Goal: Task Accomplishment & Management: Use online tool/utility

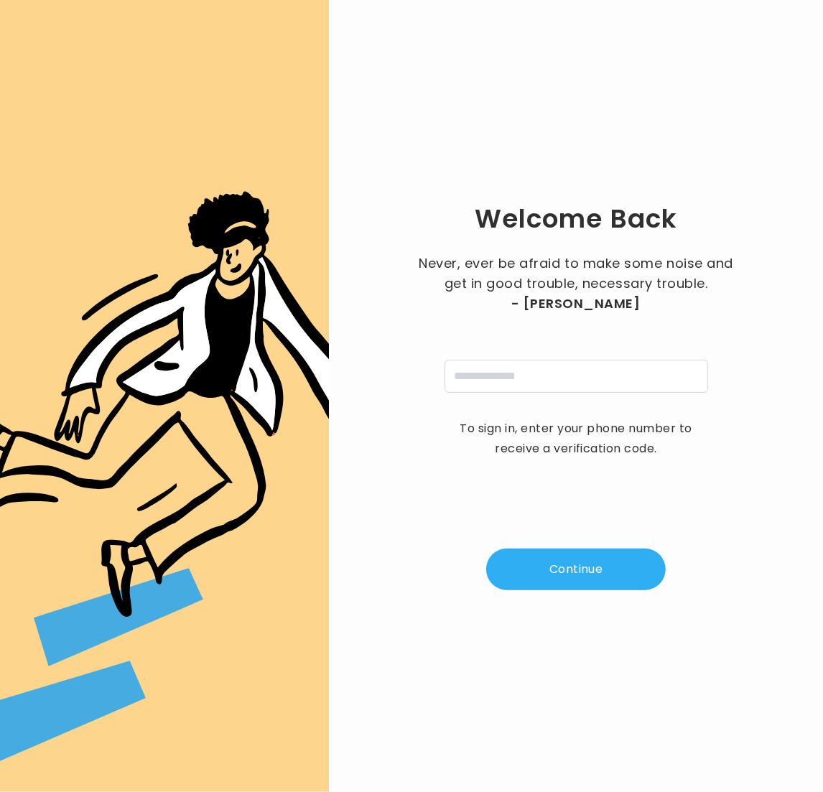
drag, startPoint x: 557, startPoint y: 358, endPoint x: 562, endPoint y: 370, distance: 13.5
click at [557, 358] on div "Never, ever be afraid to make some noise and get in good trouble, necessary tro…" at bounding box center [575, 323] width 323 height 139
drag, startPoint x: 562, startPoint y: 375, endPoint x: 568, endPoint y: 380, distance: 7.6
click at [564, 377] on input "tel" at bounding box center [577, 376] width 264 height 33
type input "**********"
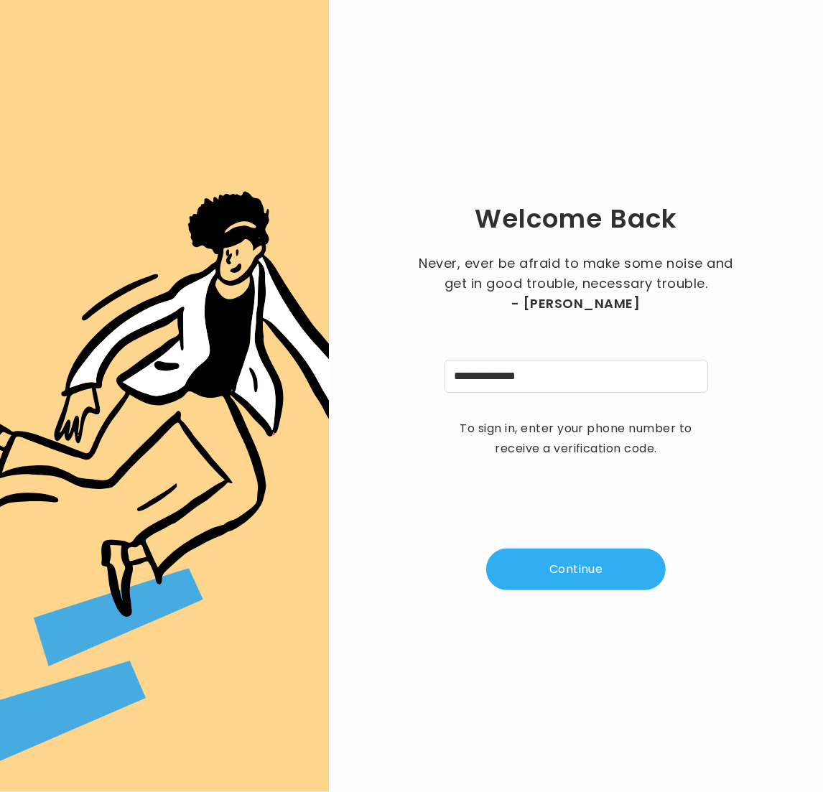
click at [595, 563] on button "Continue" at bounding box center [576, 570] width 180 height 42
type input "*"
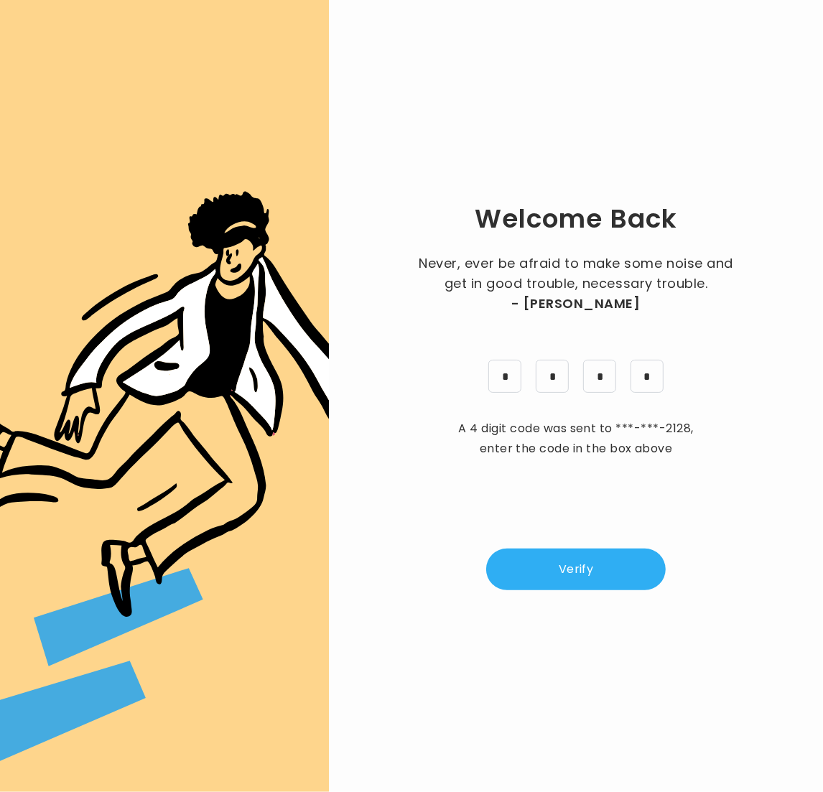
click at [560, 575] on button "Verify" at bounding box center [576, 570] width 180 height 42
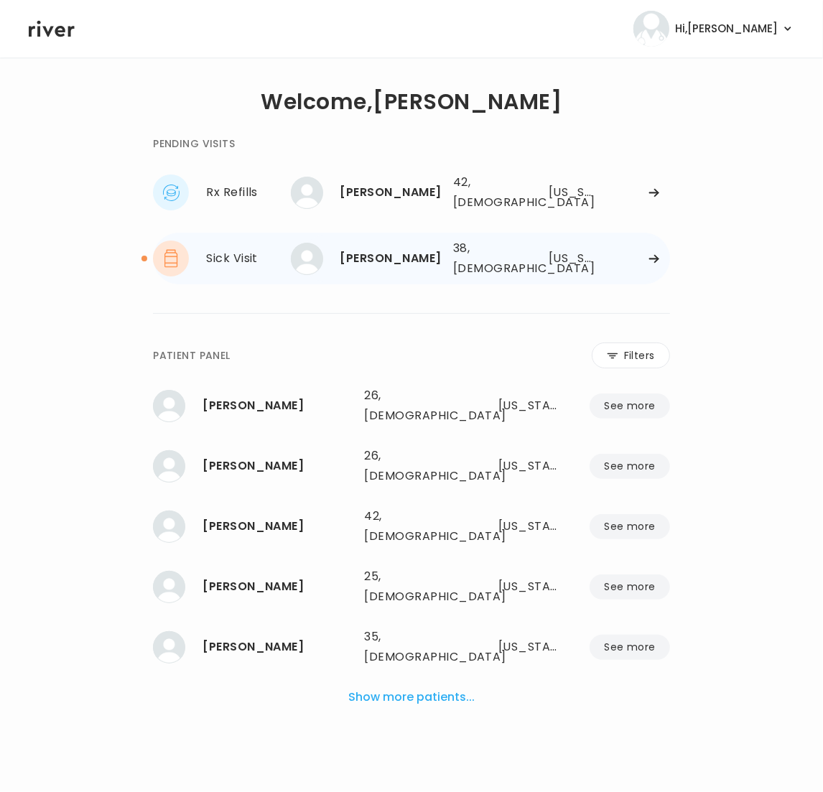
click at [355, 260] on div "Scott Johnson" at bounding box center [390, 258] width 101 height 20
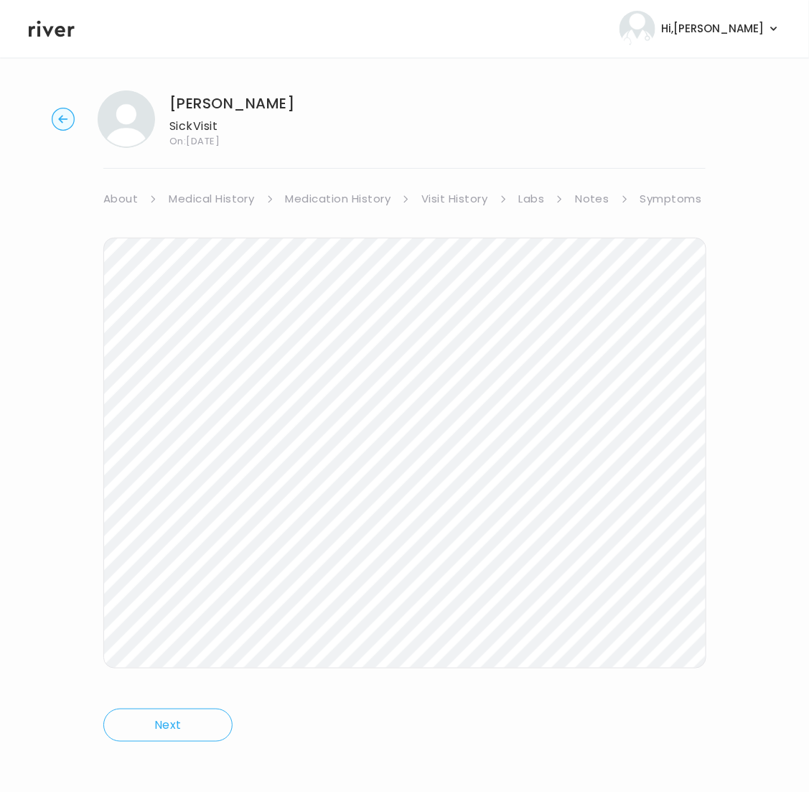
scroll to position [5, 0]
click at [465, 191] on link "Visit History" at bounding box center [455, 195] width 66 height 20
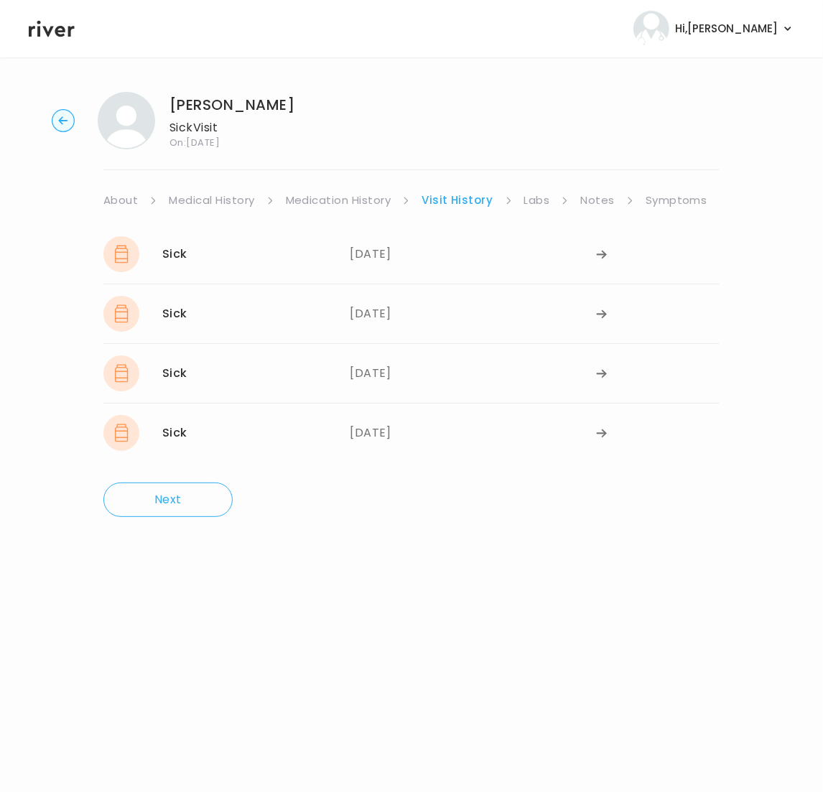
click at [697, 199] on link "Symptoms" at bounding box center [677, 200] width 62 height 20
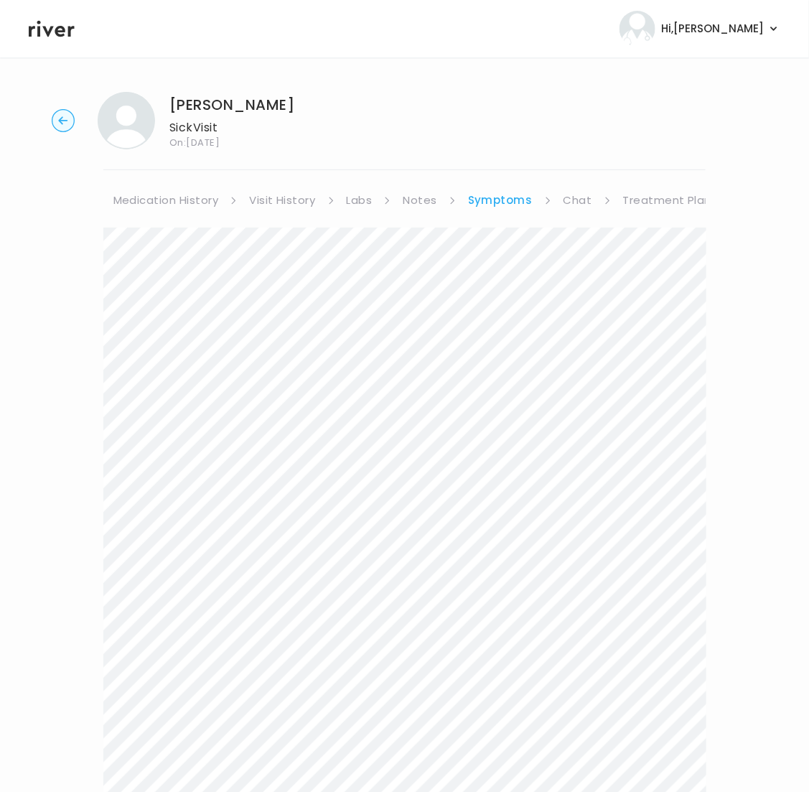
click at [687, 195] on link "Treatment Plan" at bounding box center [667, 200] width 89 height 20
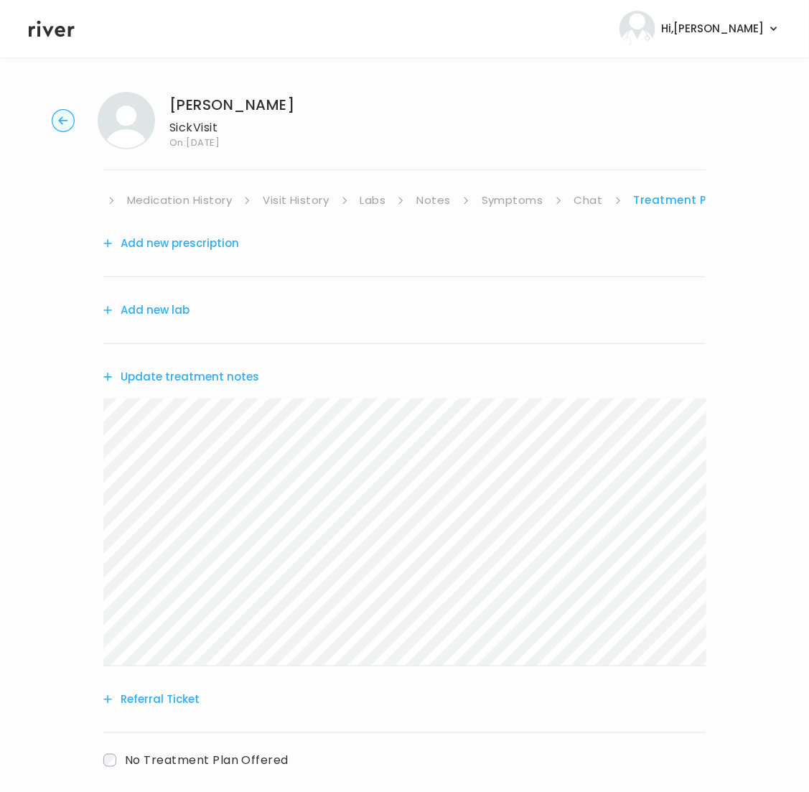
scroll to position [4, 0]
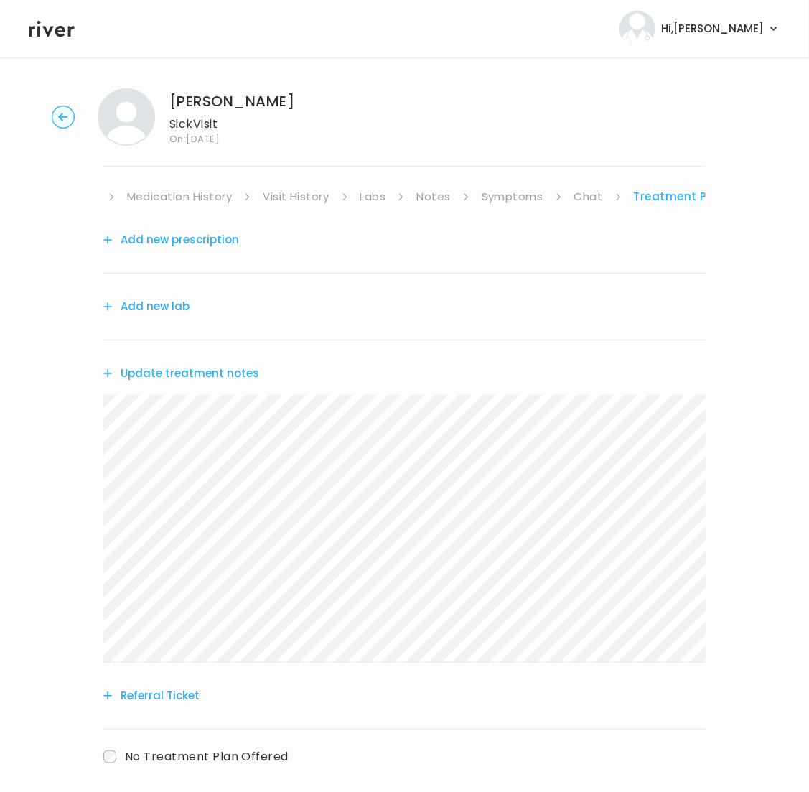
click at [524, 197] on link "Symptoms" at bounding box center [513, 197] width 62 height 20
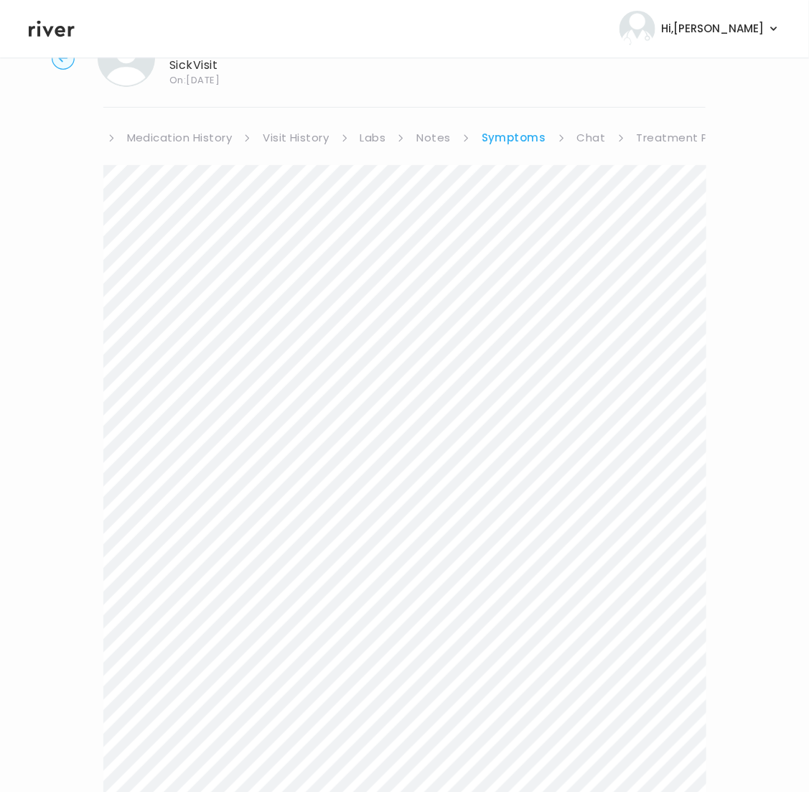
scroll to position [63, 0]
click at [673, 140] on link "Treatment Plan" at bounding box center [681, 137] width 89 height 20
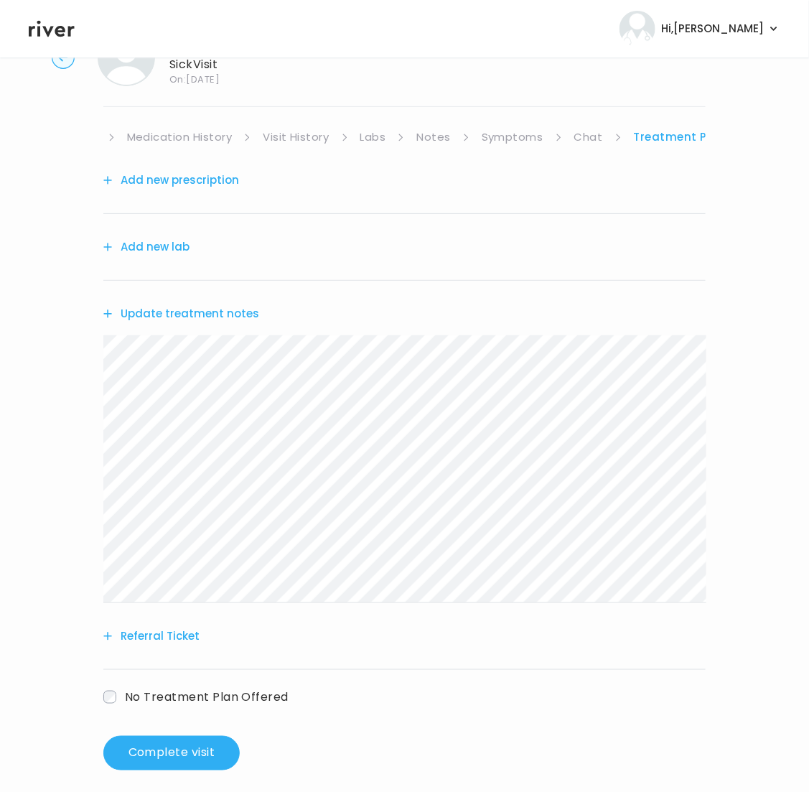
drag, startPoint x: 177, startPoint y: 233, endPoint x: 176, endPoint y: 240, distance: 7.3
click at [177, 233] on div "Add new lab" at bounding box center [404, 247] width 603 height 67
click at [176, 245] on button "Add new lab" at bounding box center [146, 247] width 86 height 20
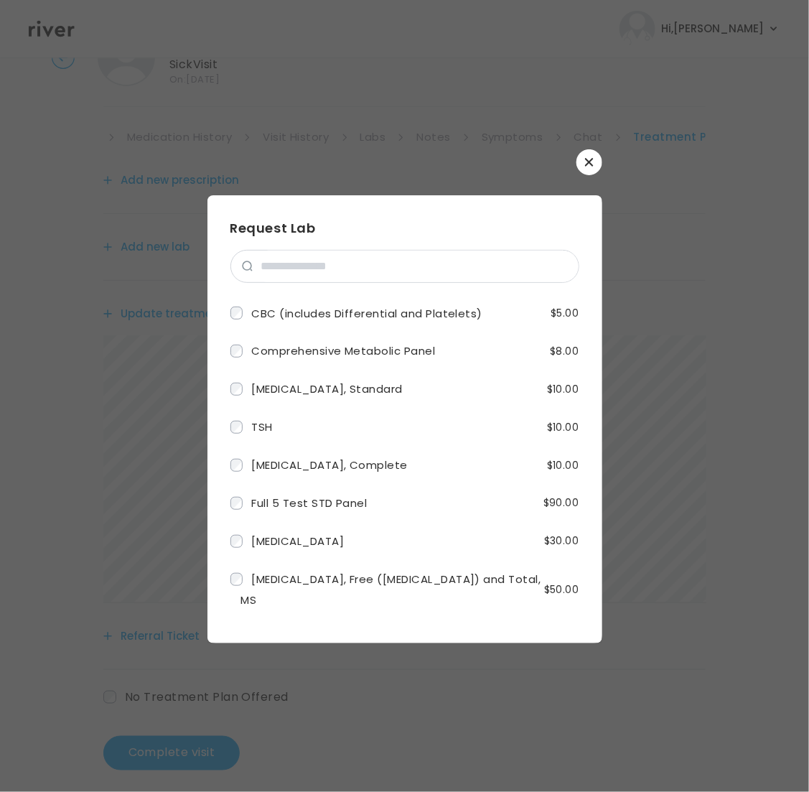
click at [600, 159] on button "button" at bounding box center [590, 162] width 26 height 26
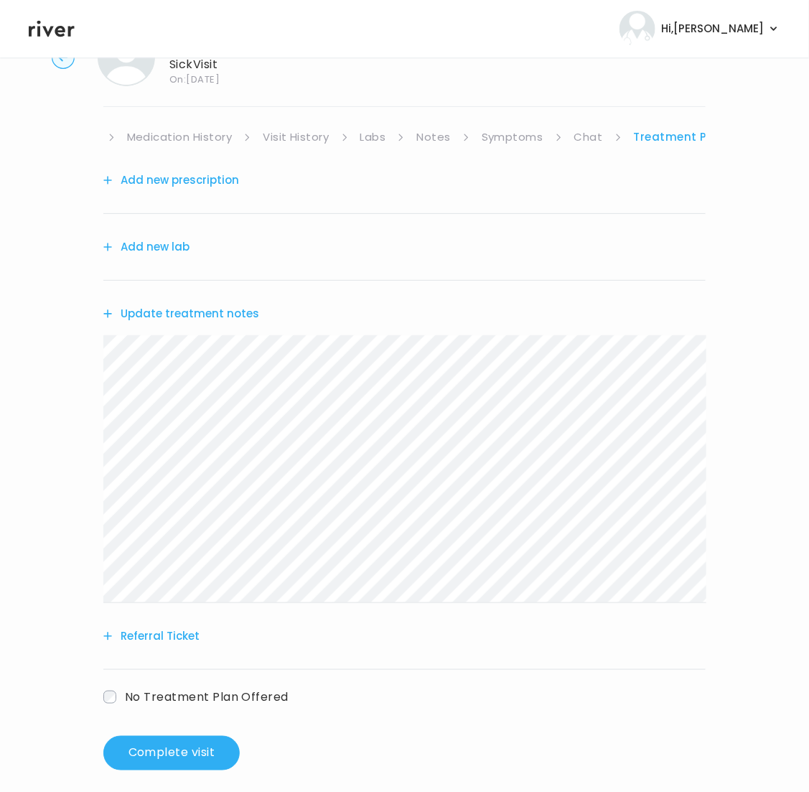
click at [197, 183] on button "Add new prescription" at bounding box center [171, 180] width 136 height 20
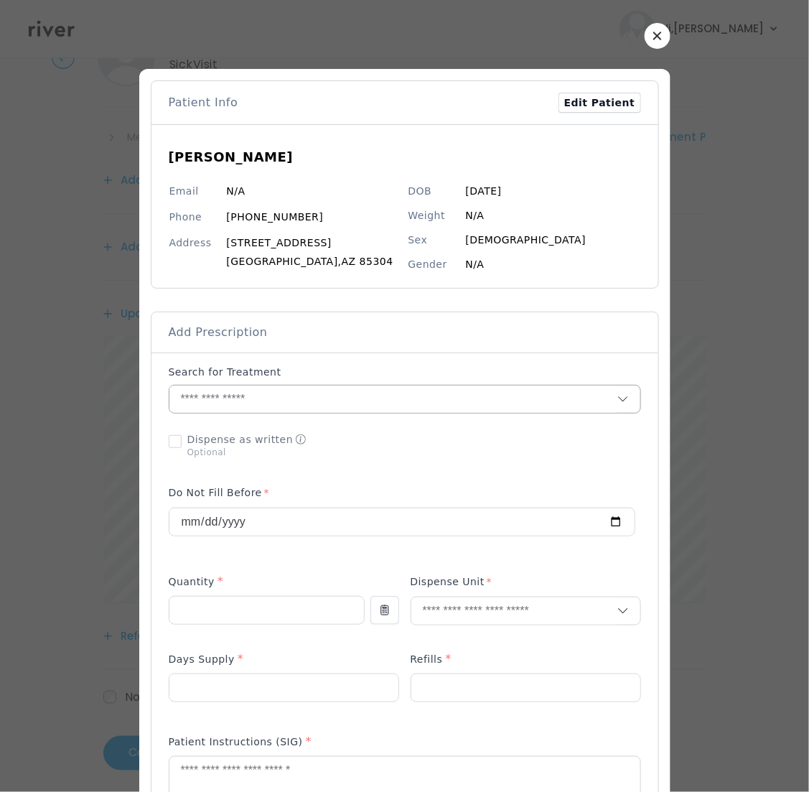
click at [296, 404] on input "text" at bounding box center [393, 399] width 448 height 27
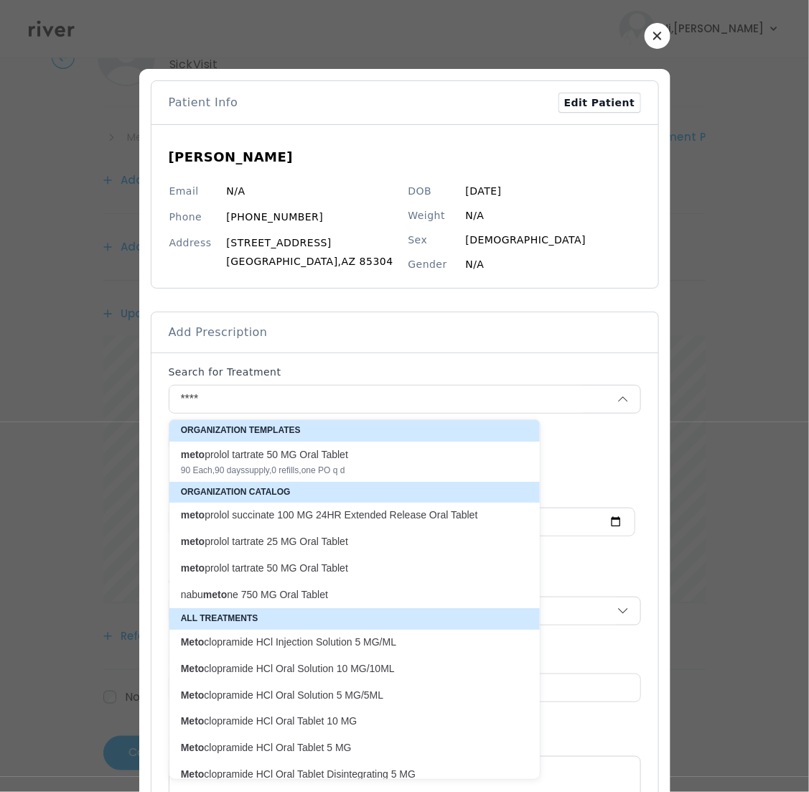
drag, startPoint x: 268, startPoint y: 539, endPoint x: 383, endPoint y: 447, distance: 147.3
click at [383, 447] on div "Organization Templates meto prolol tartrate 50 MG Oral Tablet 90 Each , 90 days…" at bounding box center [354, 749] width 371 height 659
click at [307, 539] on p "meto prolol tartrate 25 MG Oral Tablet" at bounding box center [346, 542] width 330 height 14
type input "**********"
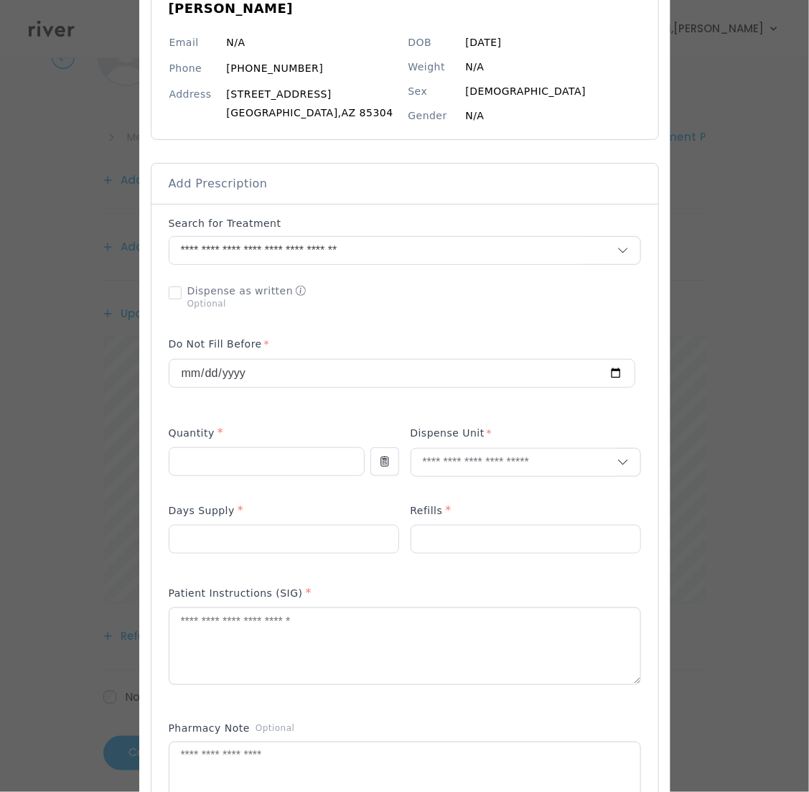
scroll to position [126, 0]
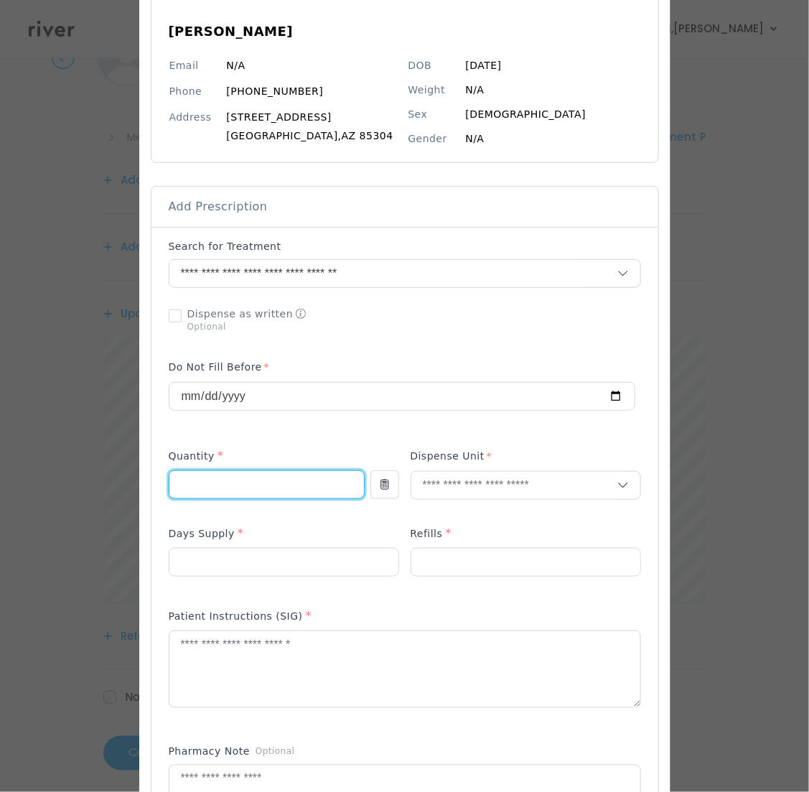
drag, startPoint x: 256, startPoint y: 478, endPoint x: 265, endPoint y: 478, distance: 9.3
click at [256, 478] on input "number" at bounding box center [266, 484] width 195 height 27
type input "**"
click at [460, 479] on input "text" at bounding box center [514, 485] width 206 height 27
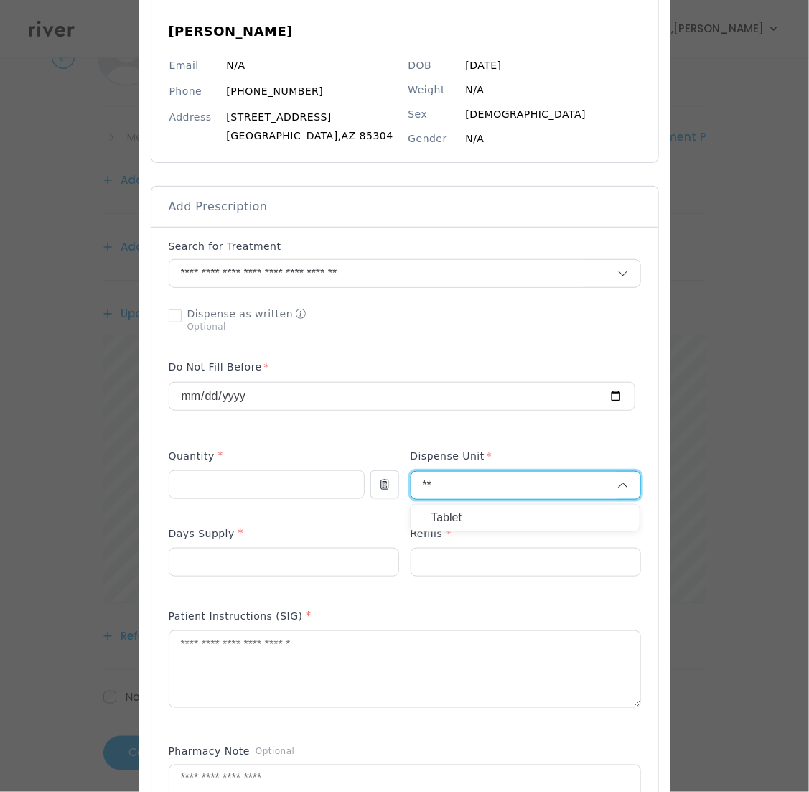
type input "**"
click at [438, 514] on p "Tablet" at bounding box center [525, 518] width 189 height 21
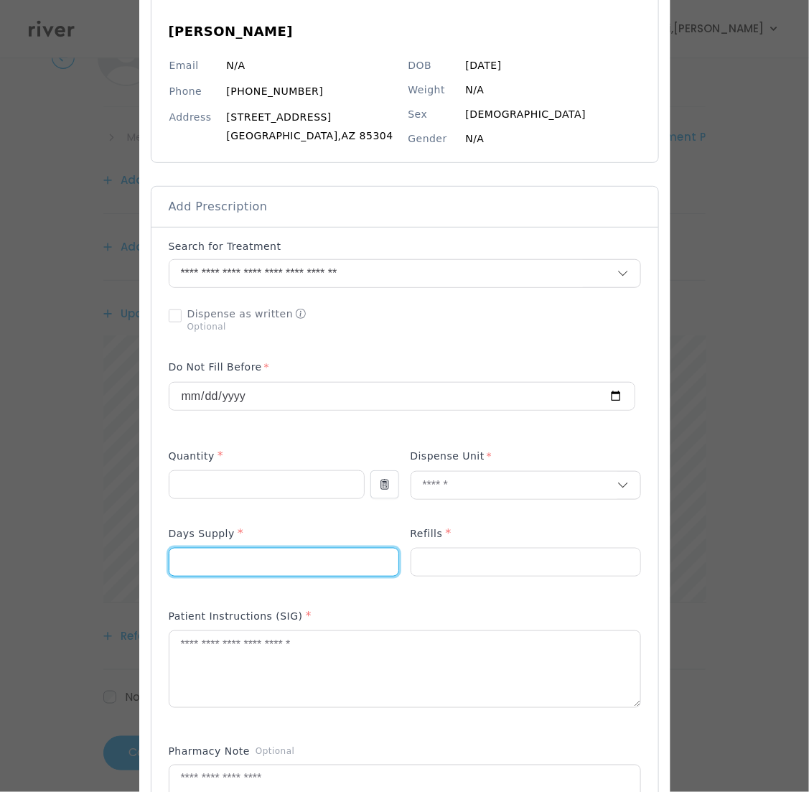
click at [256, 561] on input "number" at bounding box center [283, 562] width 229 height 27
type input "**"
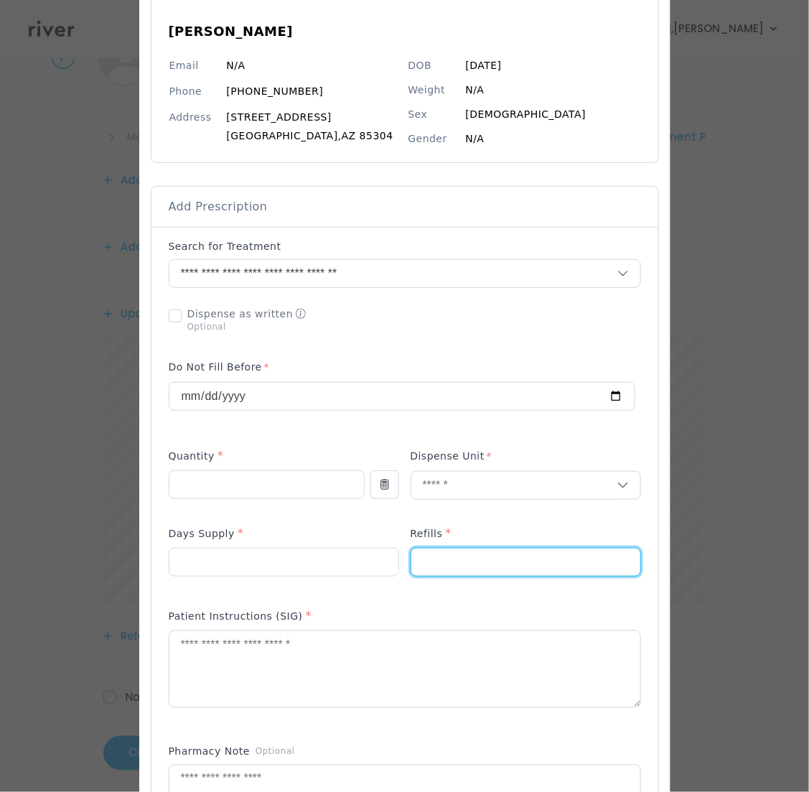
click at [460, 560] on input "number" at bounding box center [525, 562] width 229 height 27
type input "*"
drag, startPoint x: 358, startPoint y: 659, endPoint x: 407, endPoint y: 643, distance: 51.6
click at [359, 659] on textarea at bounding box center [404, 669] width 471 height 76
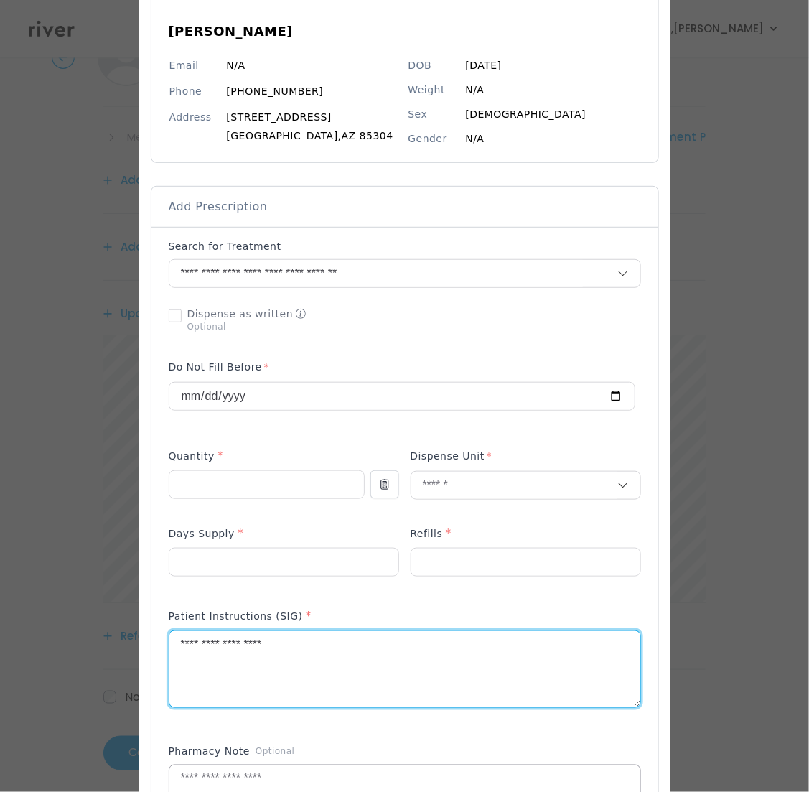
type textarea "**********"
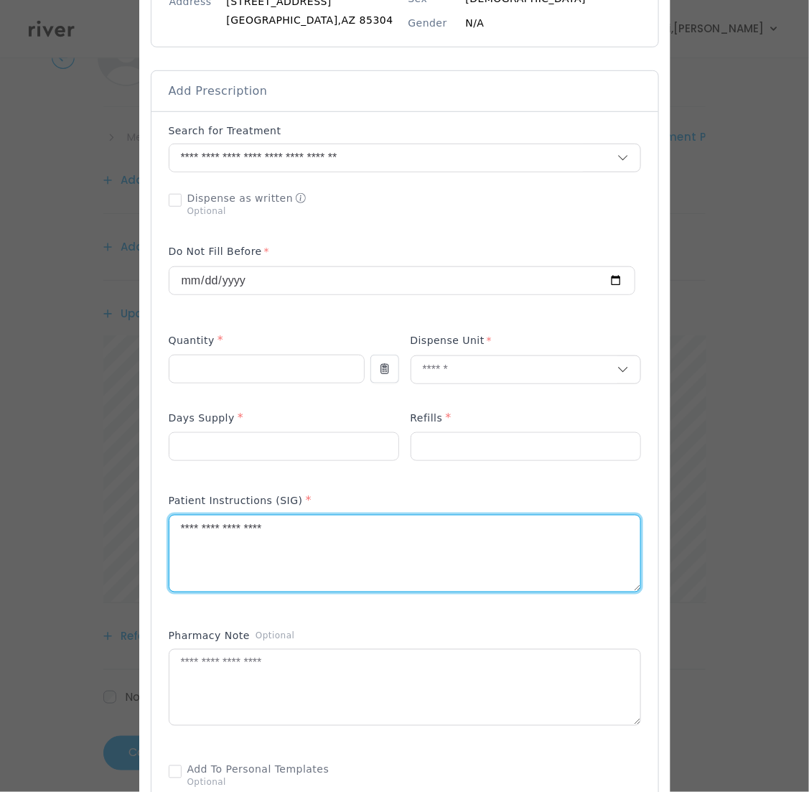
scroll to position [705, 0]
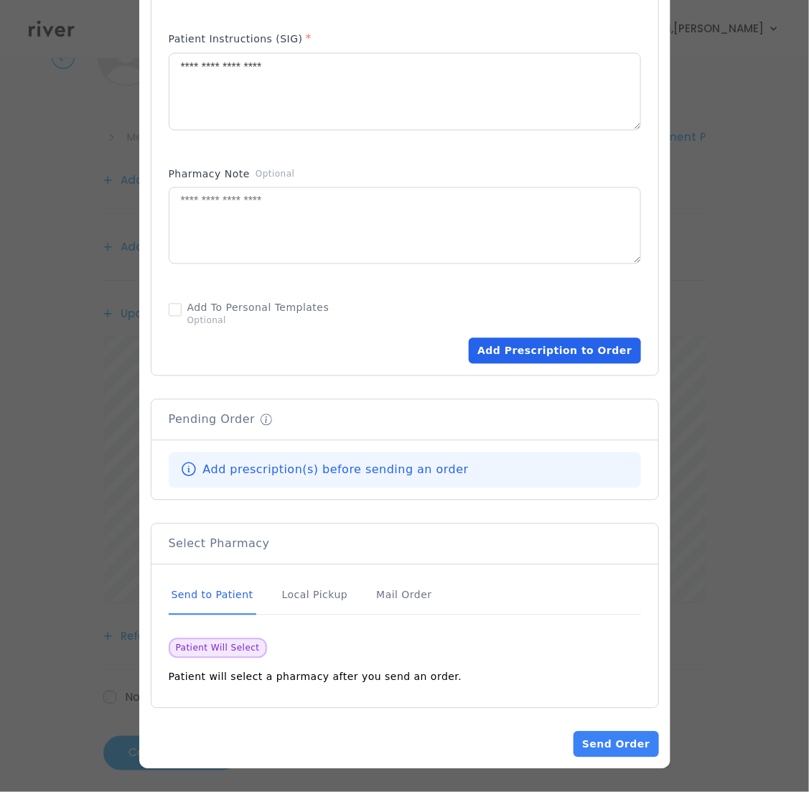
click at [562, 345] on button "Add Prescription to Order" at bounding box center [555, 351] width 172 height 26
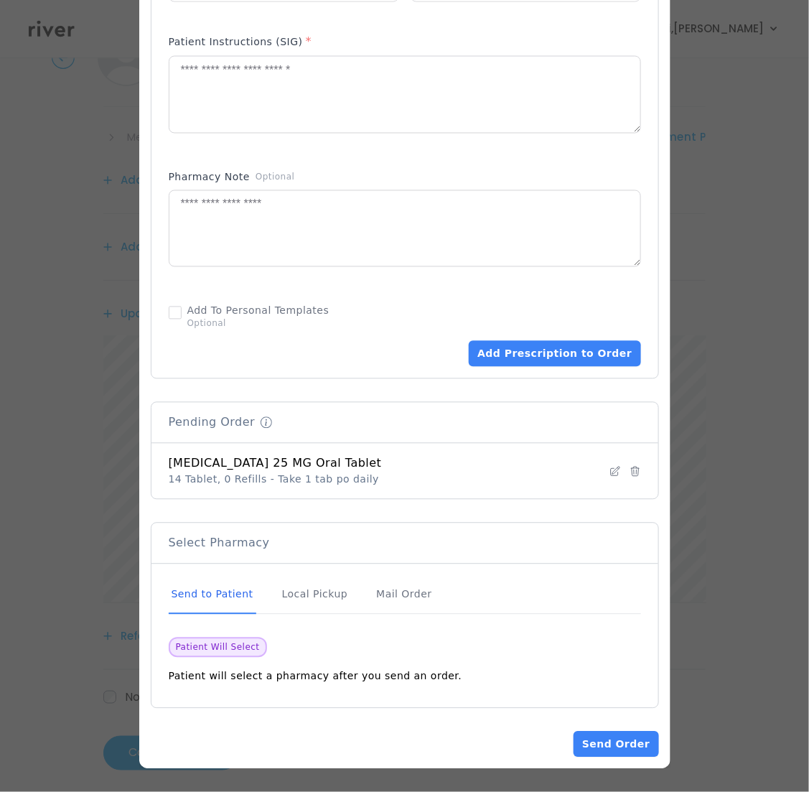
scroll to position [702, 0]
drag, startPoint x: 623, startPoint y: 745, endPoint x: 523, endPoint y: 732, distance: 100.6
click at [620, 745] on button "Send Order" at bounding box center [616, 745] width 85 height 26
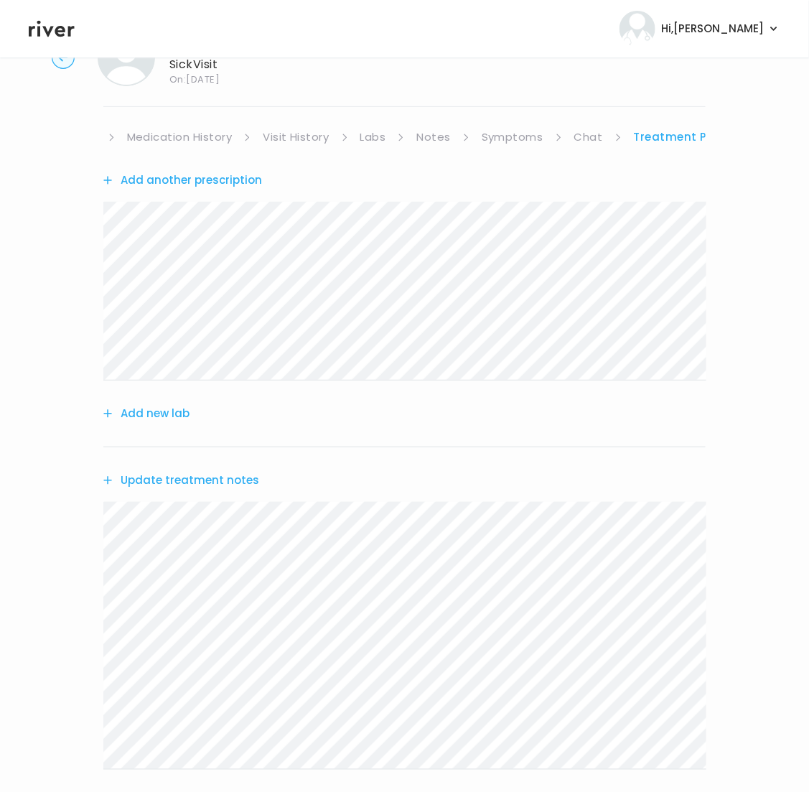
click at [197, 478] on button "Update treatment notes" at bounding box center [181, 480] width 156 height 20
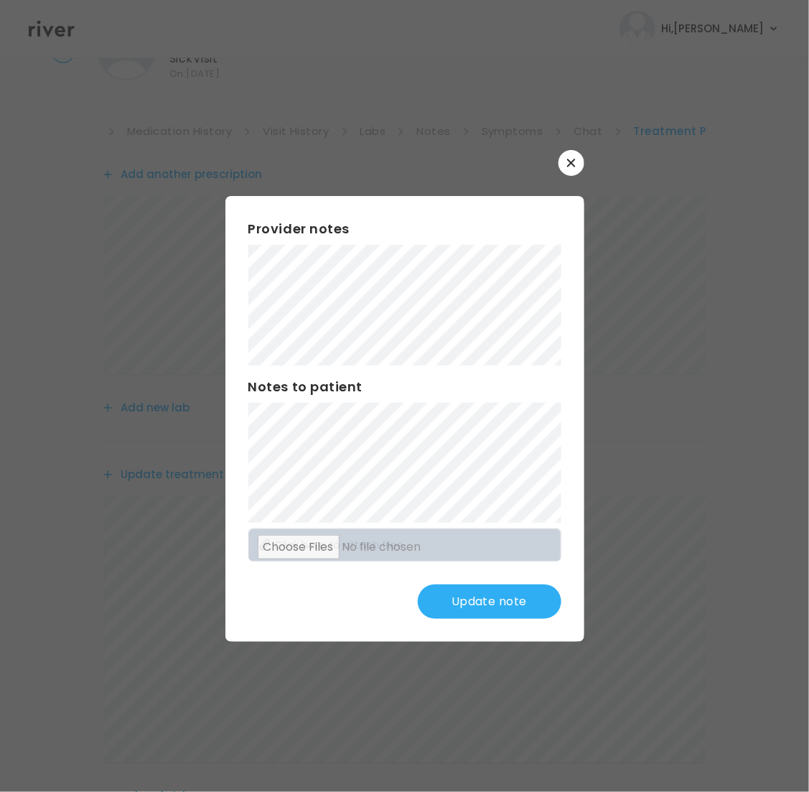
scroll to position [68, 0]
click at [483, 603] on button "Update note" at bounding box center [490, 602] width 144 height 34
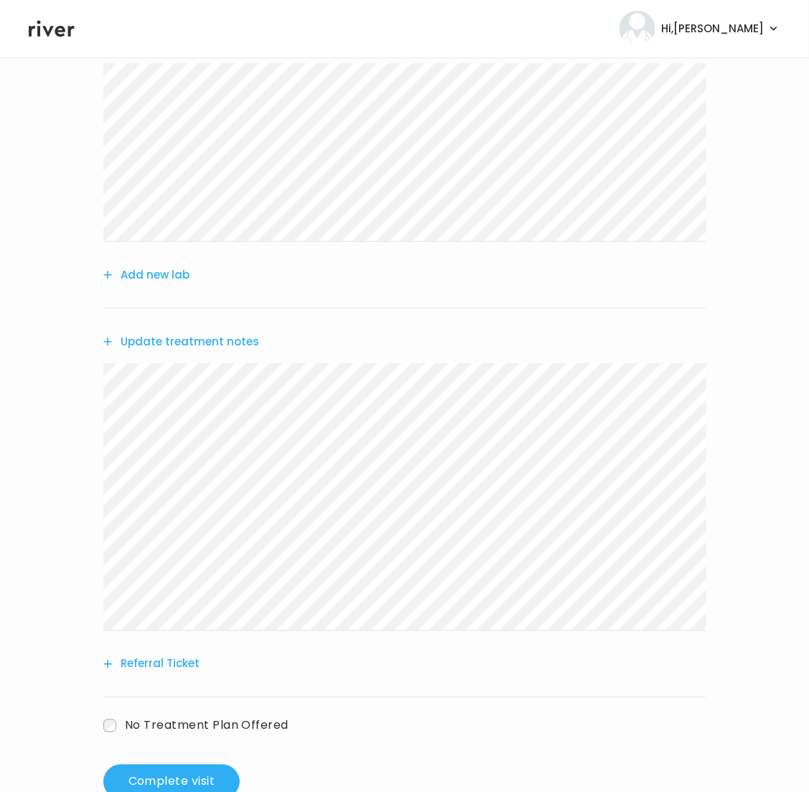
scroll to position [243, 0]
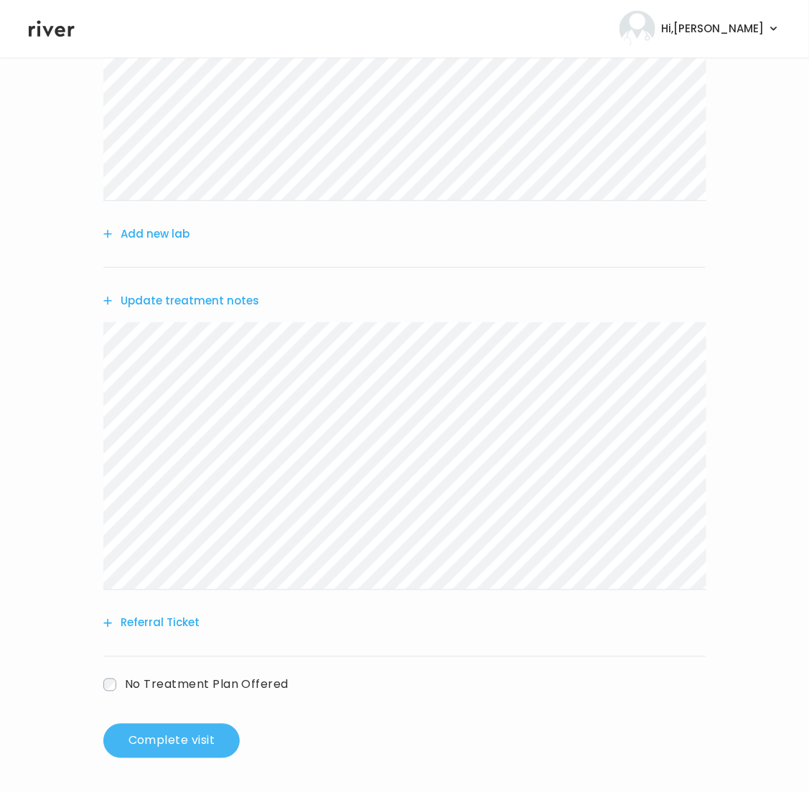
click at [204, 735] on button "Complete visit" at bounding box center [171, 741] width 136 height 34
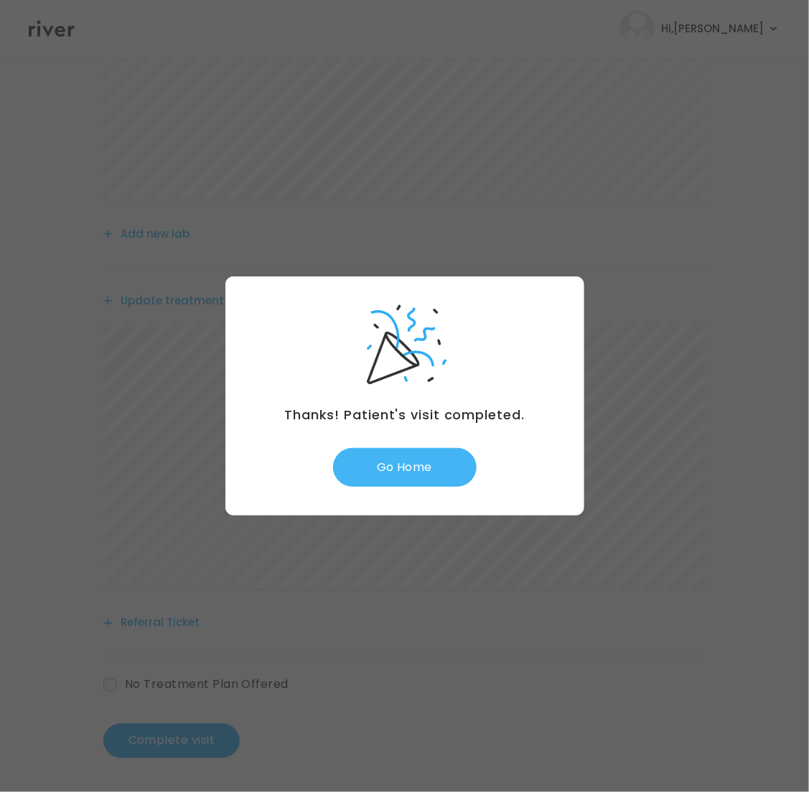
click at [399, 483] on button "Go Home" at bounding box center [405, 467] width 144 height 39
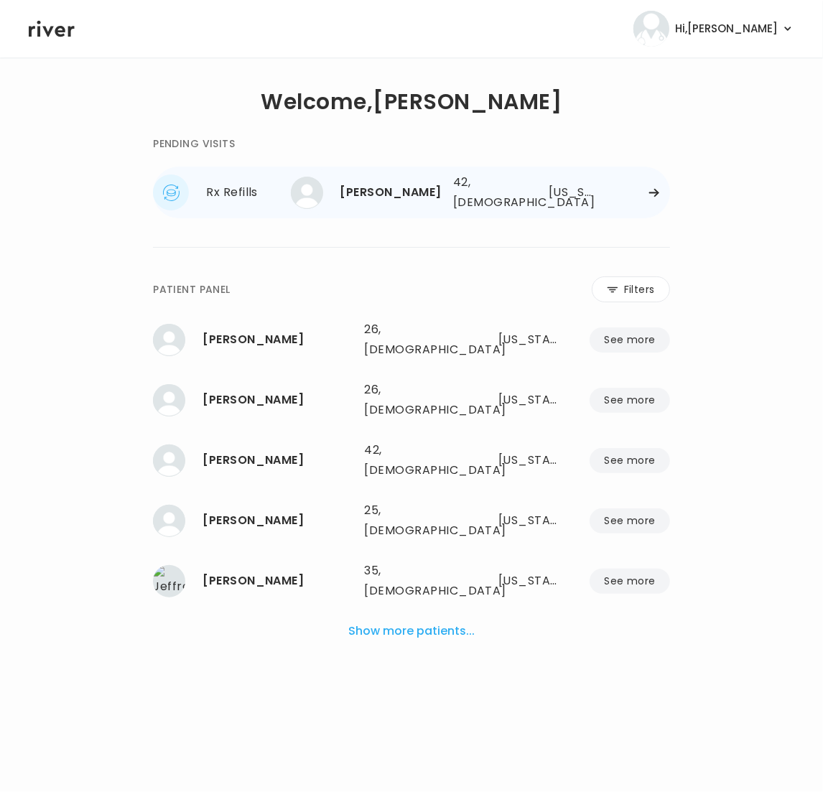
click at [427, 190] on div "[PERSON_NAME]" at bounding box center [390, 192] width 101 height 20
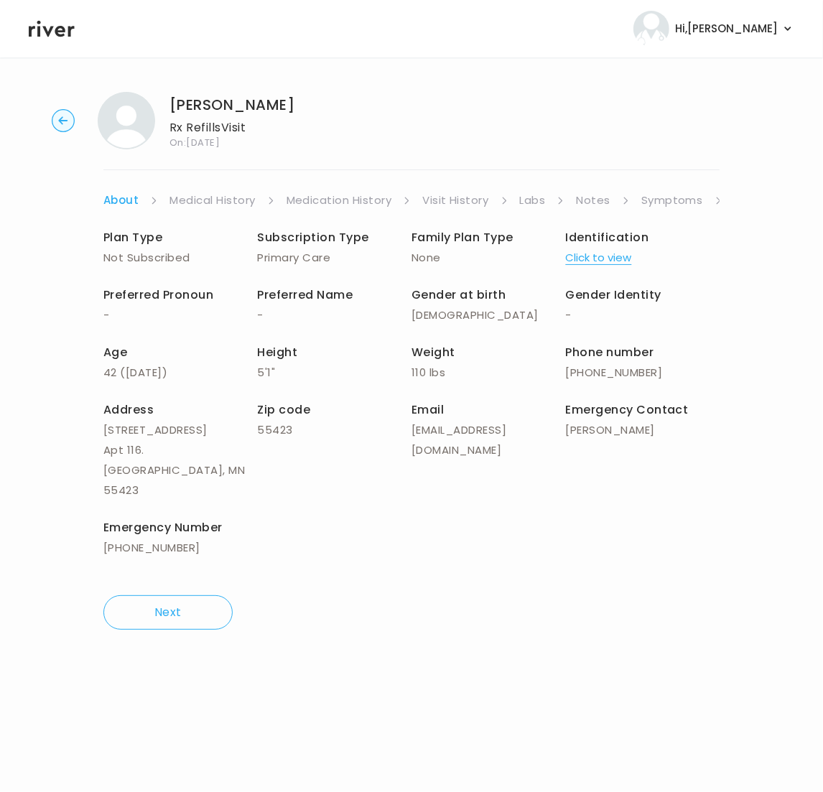
click at [664, 197] on link "Symptoms" at bounding box center [672, 200] width 62 height 20
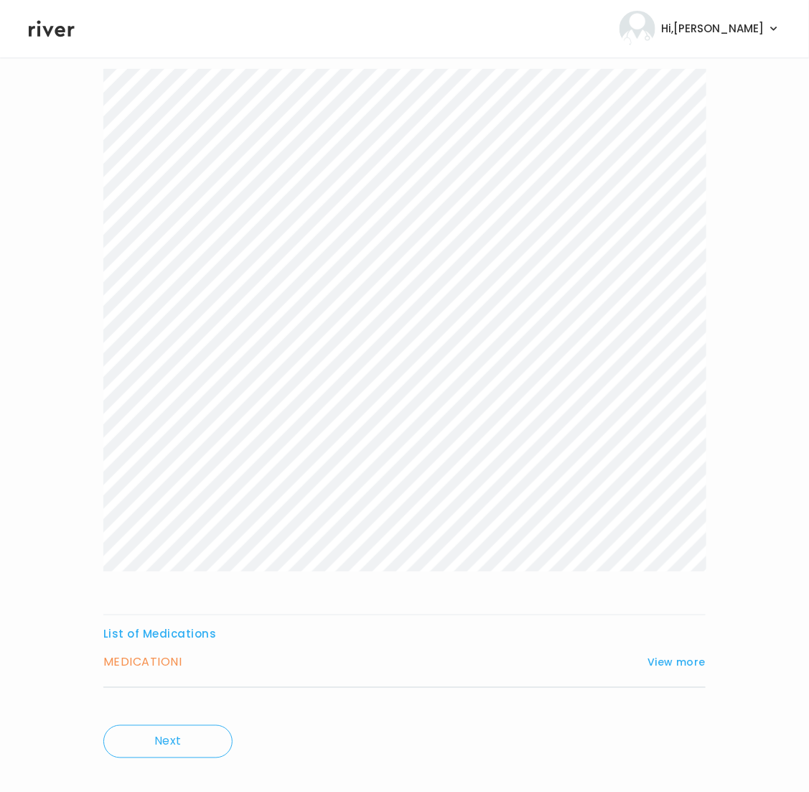
scroll to position [180, 0]
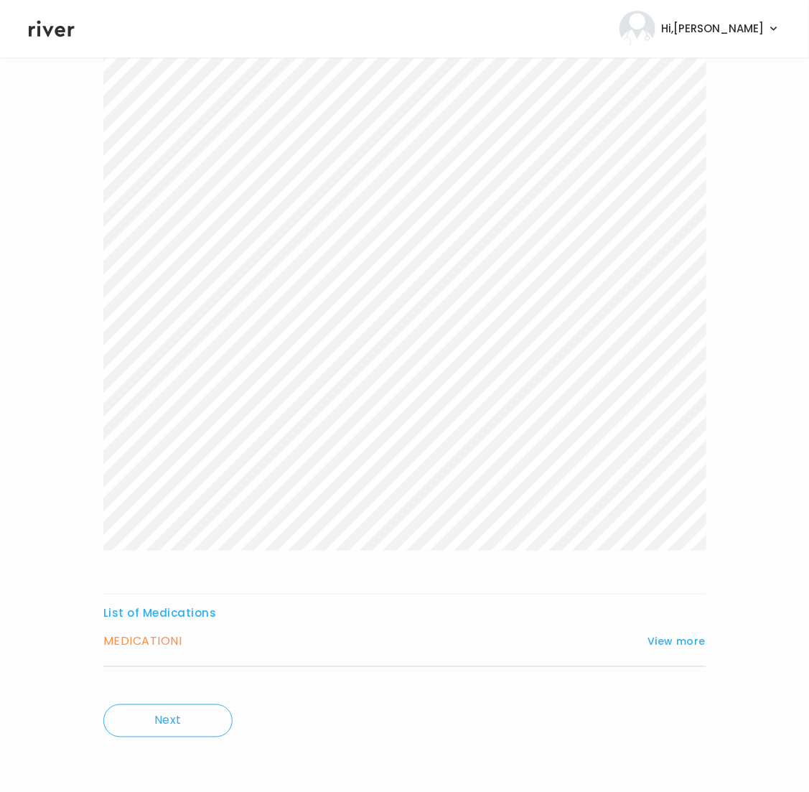
click at [527, 625] on div "List of Medications MEDICATION I View more Who originally prescribed the medica…" at bounding box center [404, 635] width 603 height 64
click at [671, 640] on button "View more" at bounding box center [677, 641] width 58 height 17
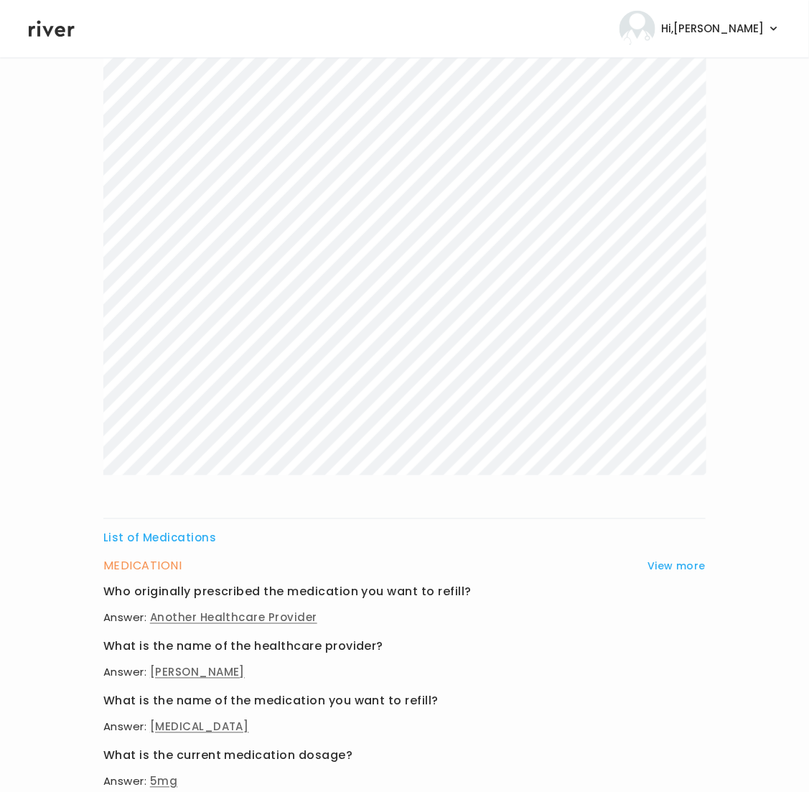
scroll to position [0, 0]
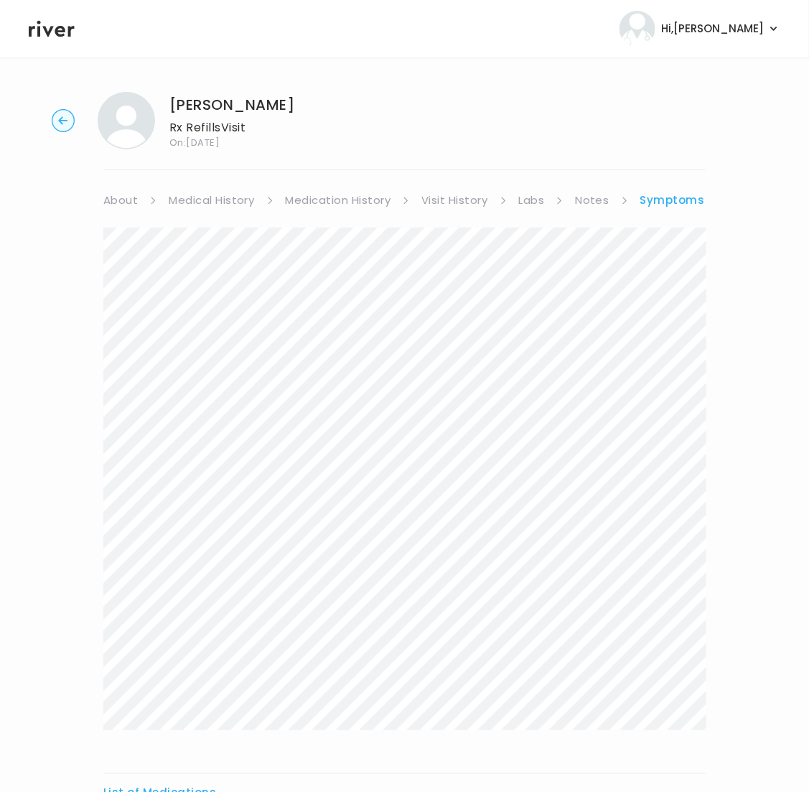
click at [355, 194] on link "Medication History" at bounding box center [339, 200] width 106 height 20
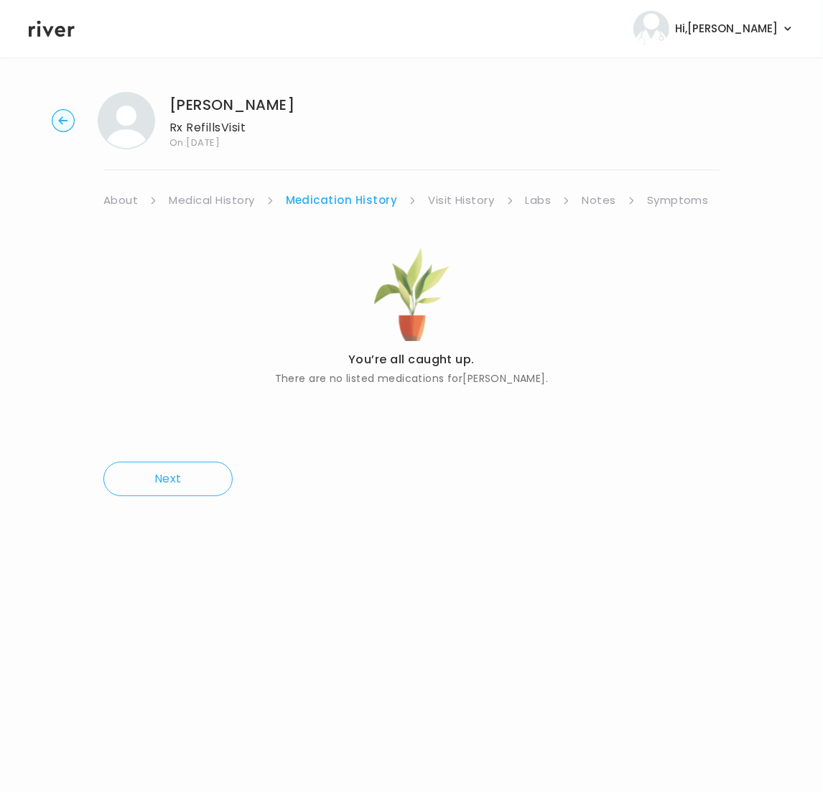
click at [234, 197] on link "Medical History" at bounding box center [211, 200] width 85 height 20
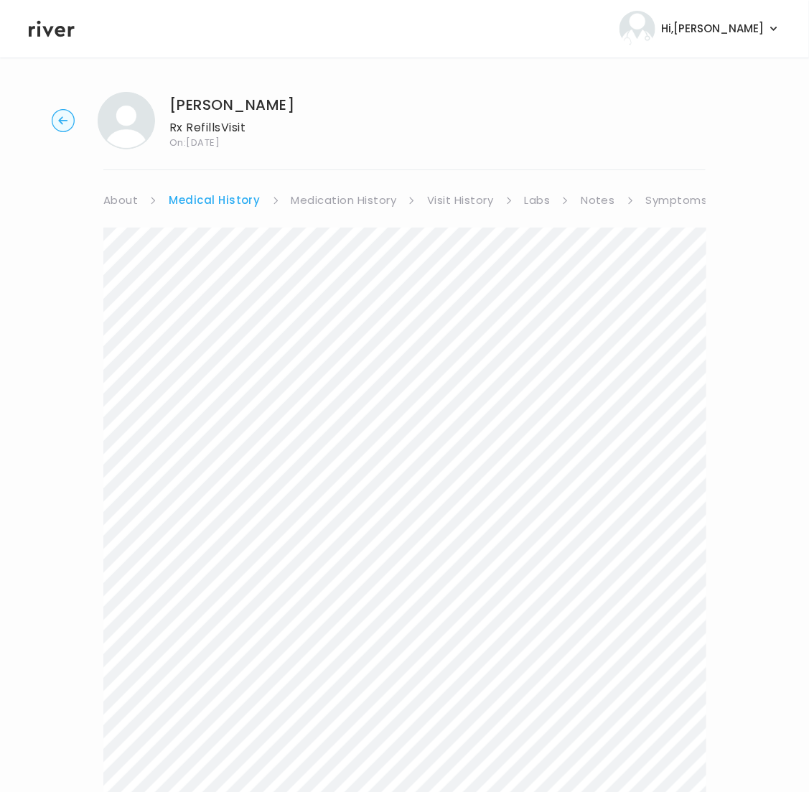
click at [473, 201] on link "Visit History" at bounding box center [460, 200] width 66 height 20
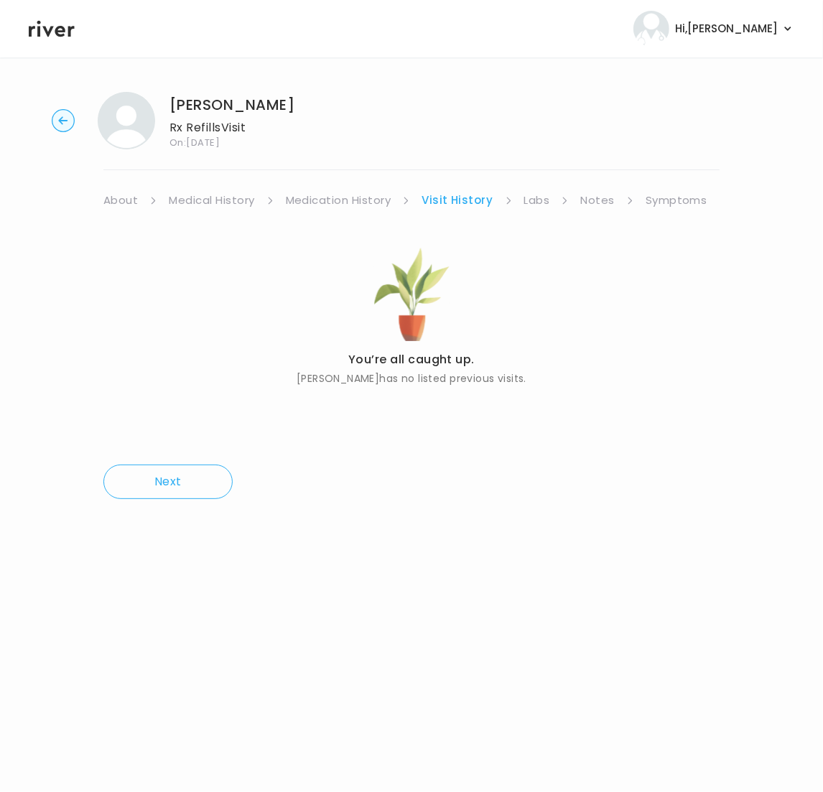
click at [588, 200] on link "Notes" at bounding box center [597, 200] width 34 height 20
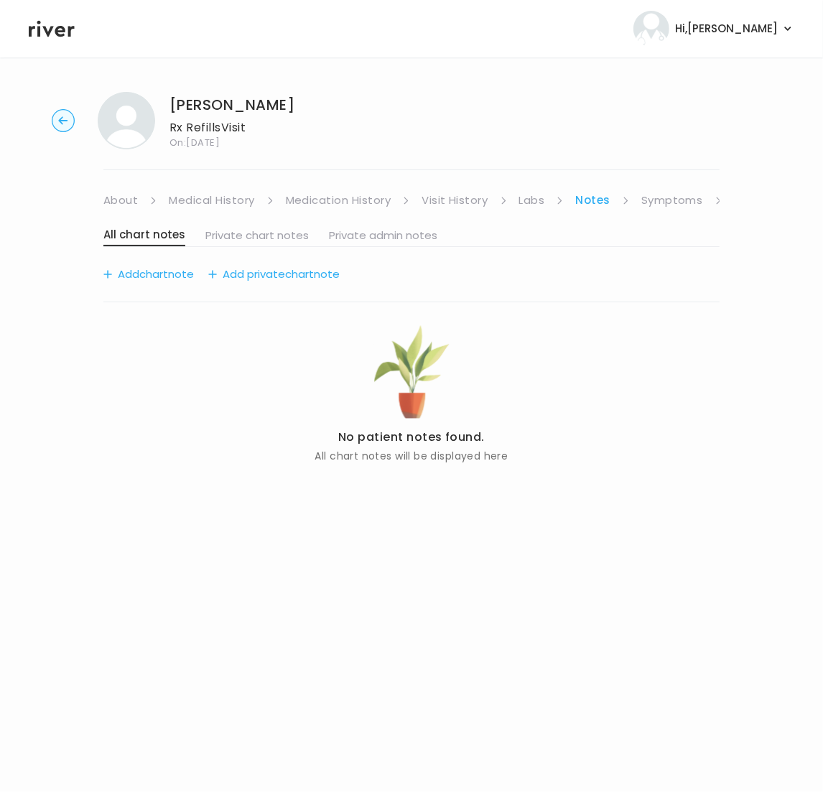
click at [660, 198] on link "Symptoms" at bounding box center [672, 200] width 62 height 20
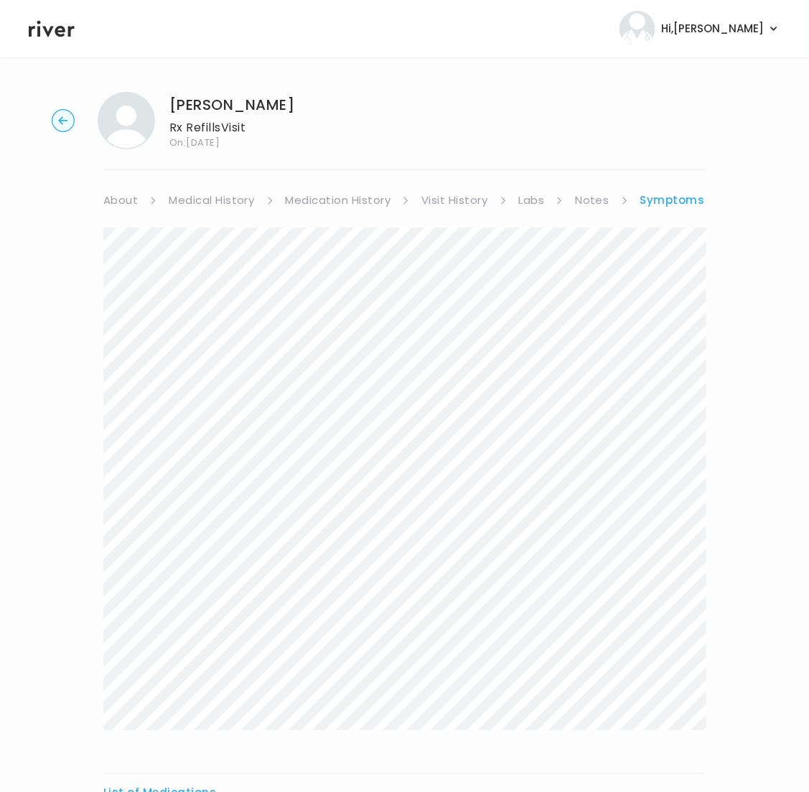
scroll to position [180, 0]
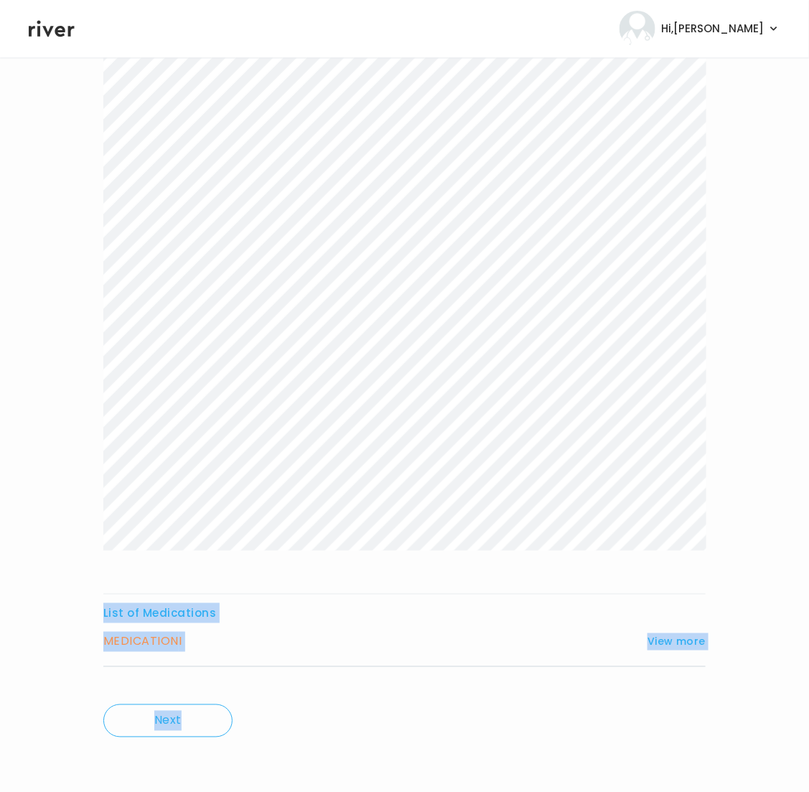
click at [341, 613] on html "Hi, Brittney Profile Logout JENNIFER TESORO Rx Refills Visit On: 11 Aug 2025 Ab…" at bounding box center [404, 216] width 809 height 792
click at [666, 653] on div "MEDICATION I View more Who originally prescribed the medication you want to ref…" at bounding box center [404, 649] width 603 height 35
click at [666, 644] on button "View more" at bounding box center [677, 641] width 58 height 17
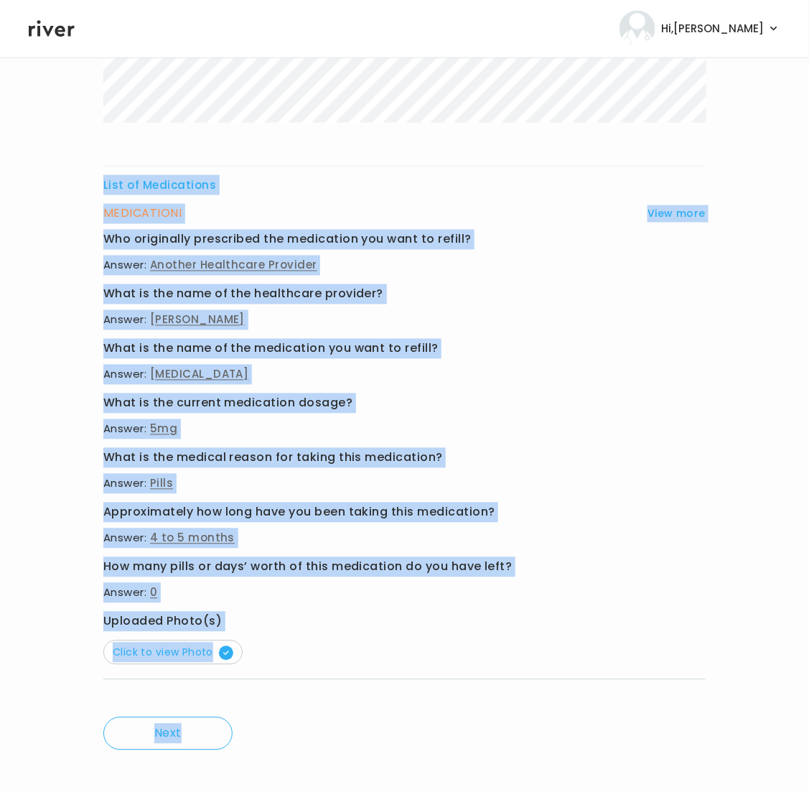
scroll to position [620, 0]
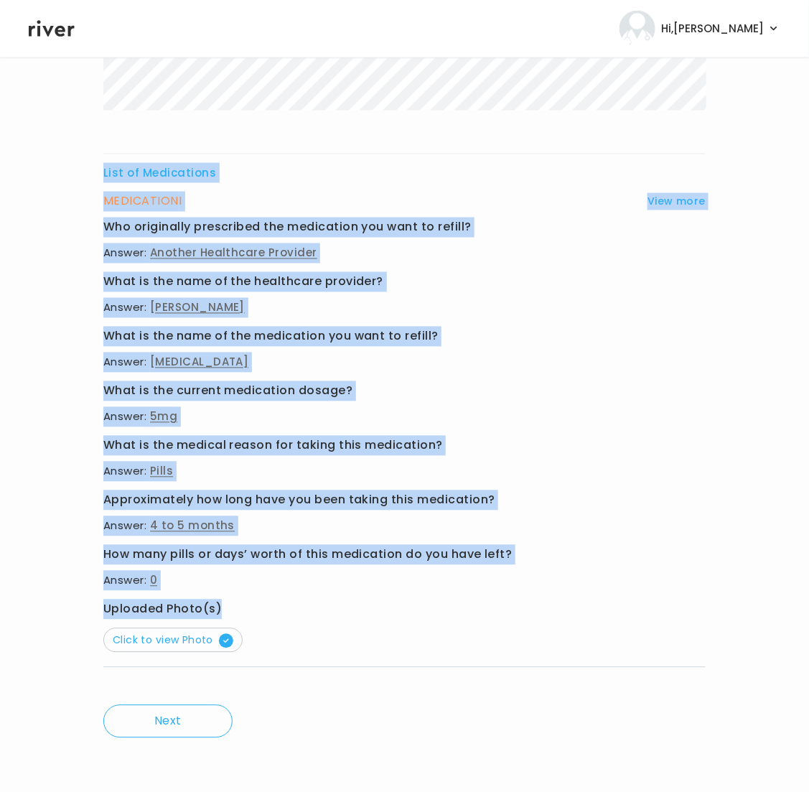
click at [292, 603] on div "List of Medications MEDICATION I View more Who originally prescribed the medica…" at bounding box center [404, 148] width 603 height 1080
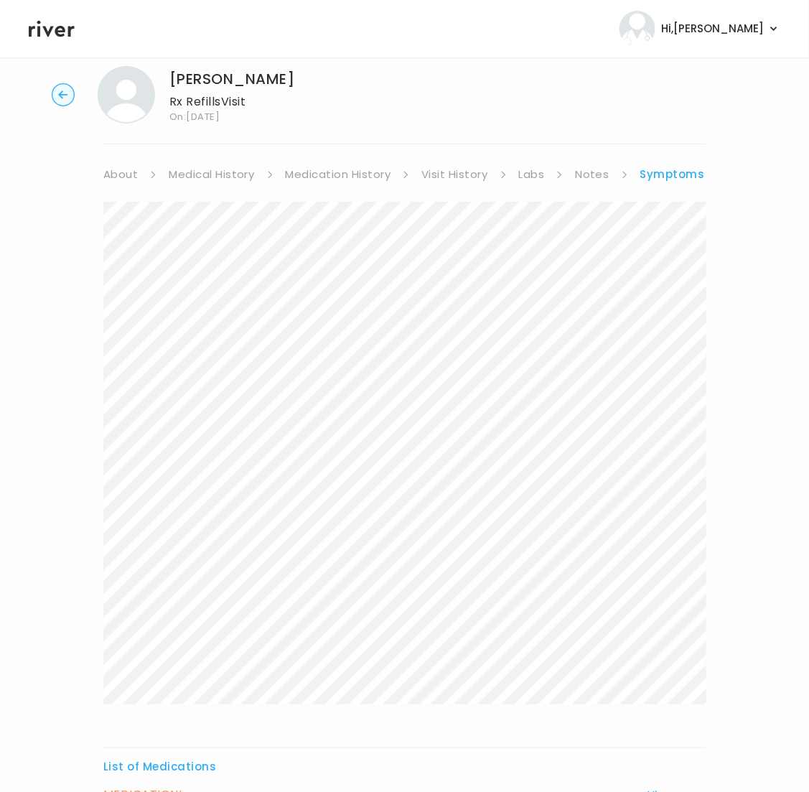
scroll to position [0, 0]
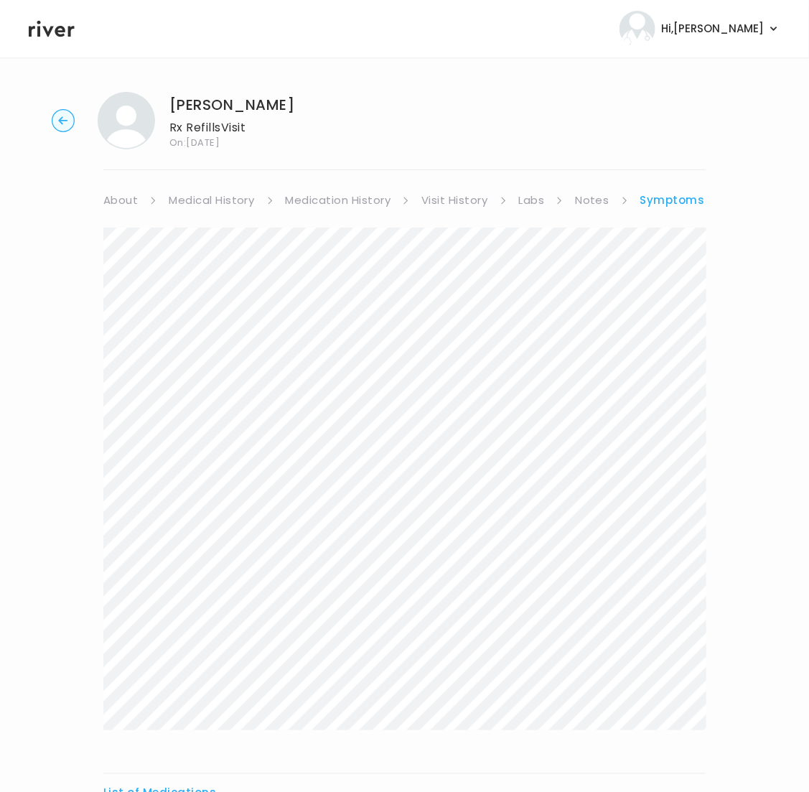
click at [758, 244] on div "JENNIFER TESORO Rx Refills Visit On: 11 Aug 2025 About Medical History Medicati…" at bounding box center [404, 734] width 809 height 1309
click at [687, 200] on link "Symptoms" at bounding box center [673, 200] width 65 height 20
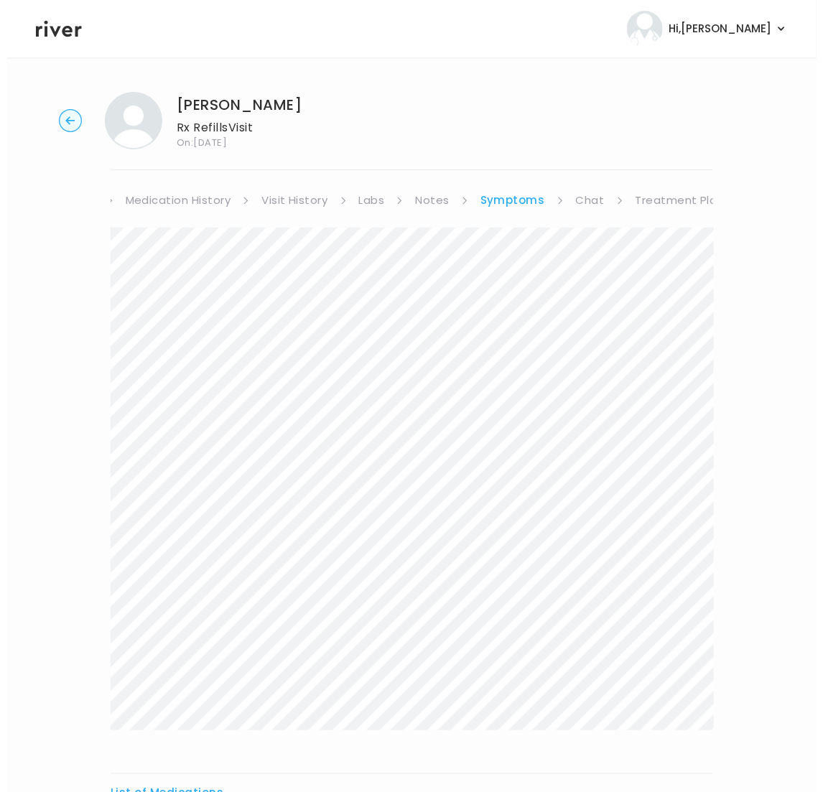
scroll to position [0, 172]
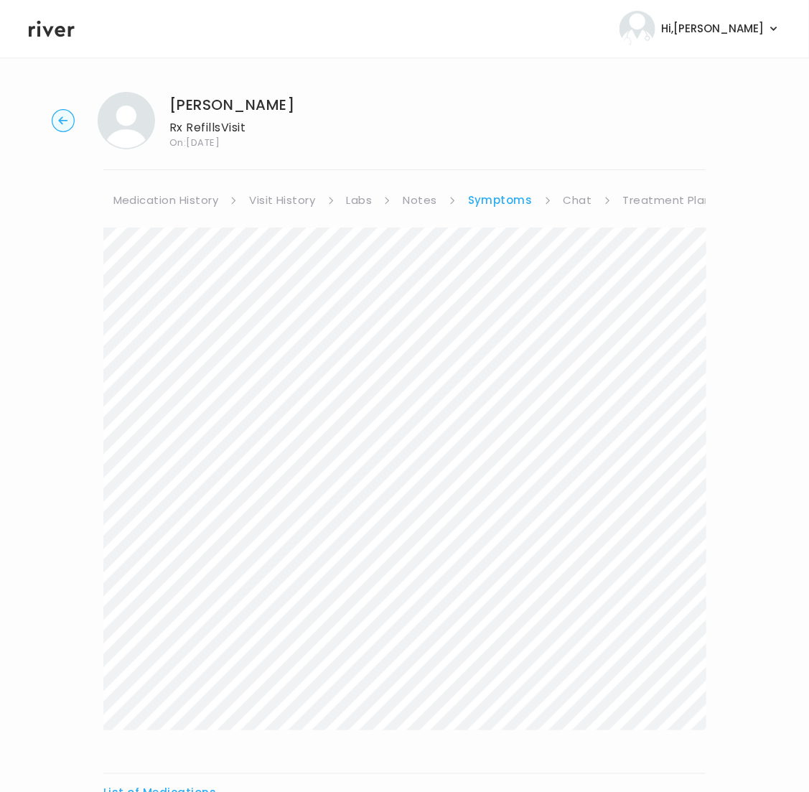
click at [687, 200] on link "Treatment Plan" at bounding box center [667, 200] width 89 height 20
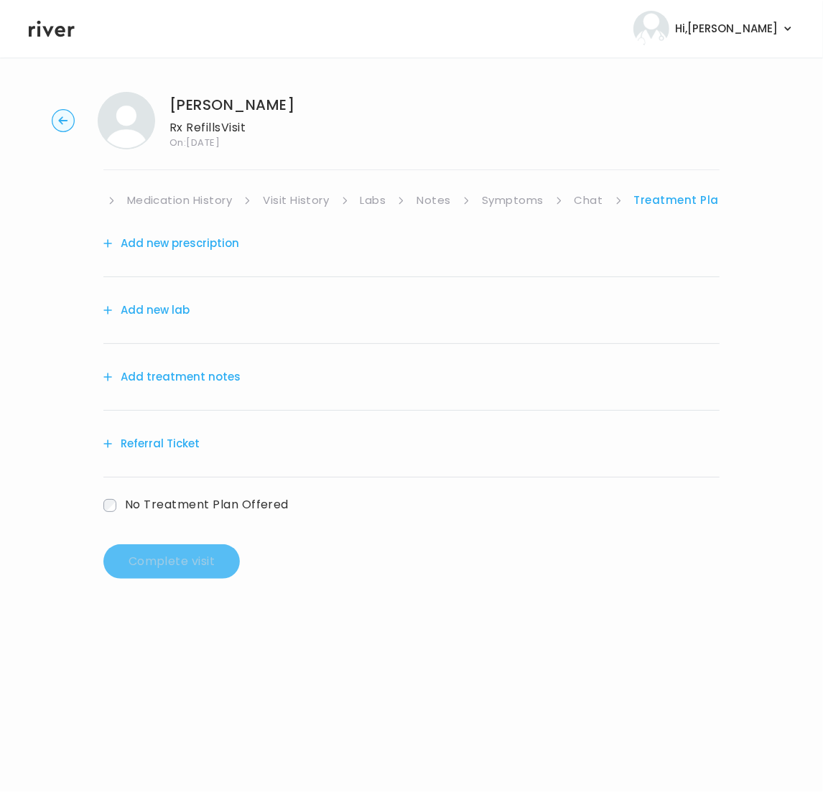
click at [185, 375] on button "Add treatment notes" at bounding box center [171, 377] width 137 height 20
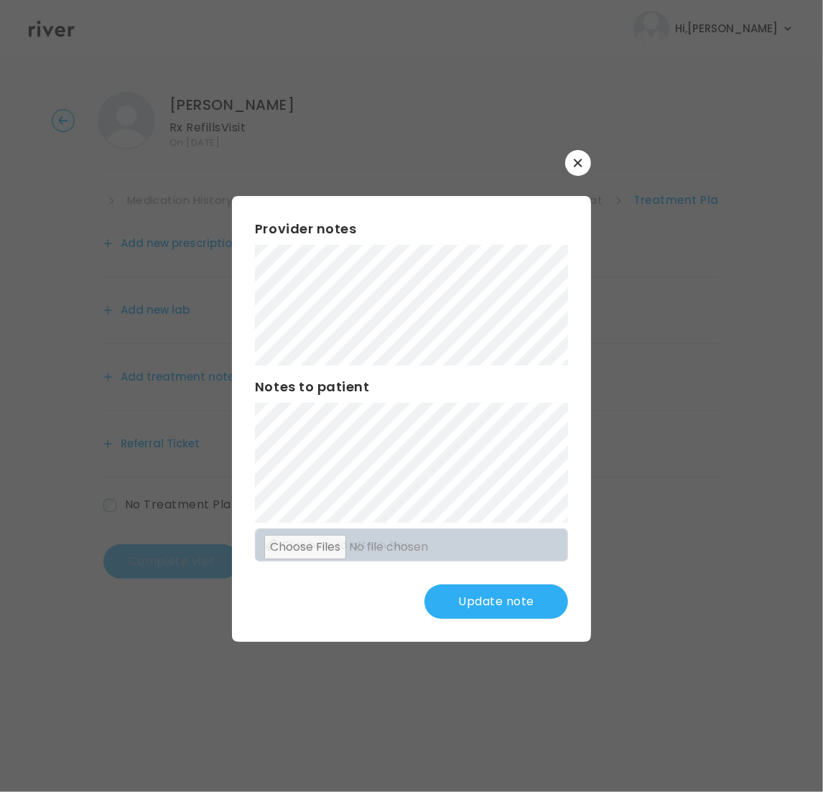
drag, startPoint x: 520, startPoint y: 556, endPoint x: 473, endPoint y: 612, distance: 73.4
click at [473, 612] on button "Update note" at bounding box center [496, 602] width 144 height 34
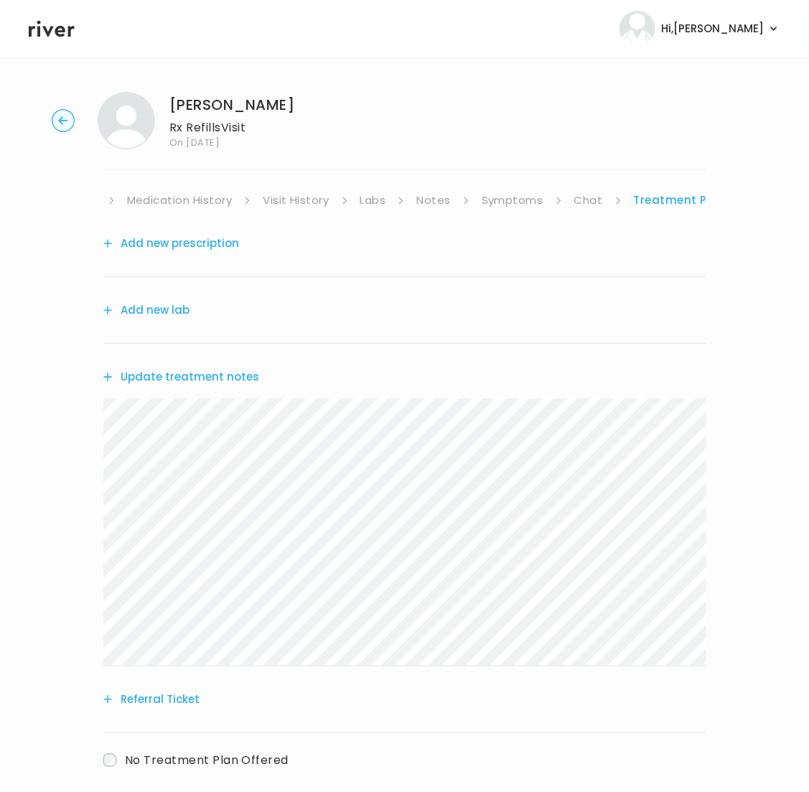
scroll to position [4, 0]
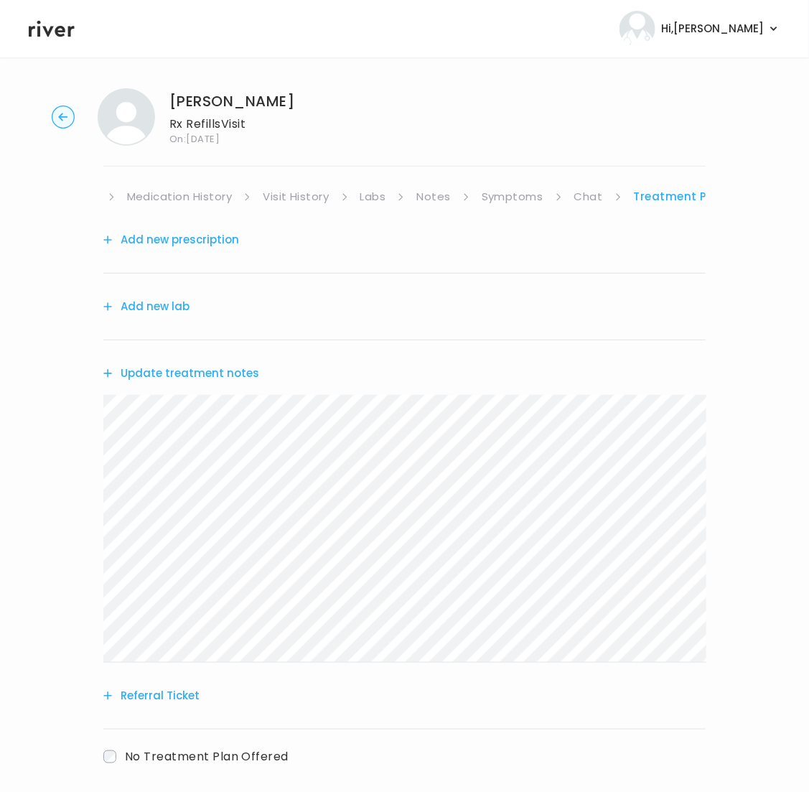
click at [581, 195] on link "Chat" at bounding box center [589, 197] width 29 height 20
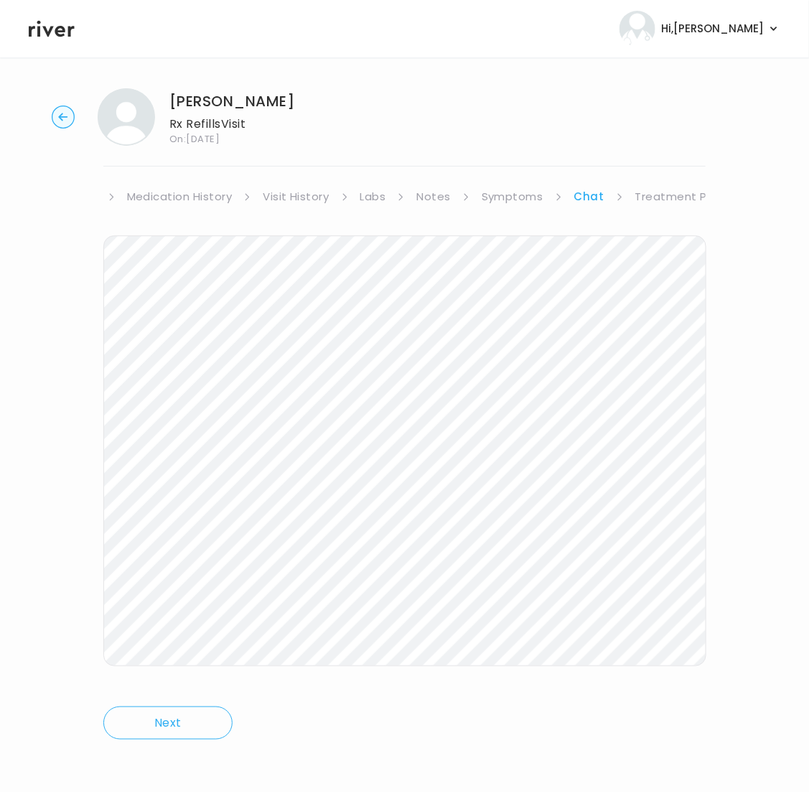
click at [690, 190] on link "Treatment Plan" at bounding box center [680, 197] width 89 height 20
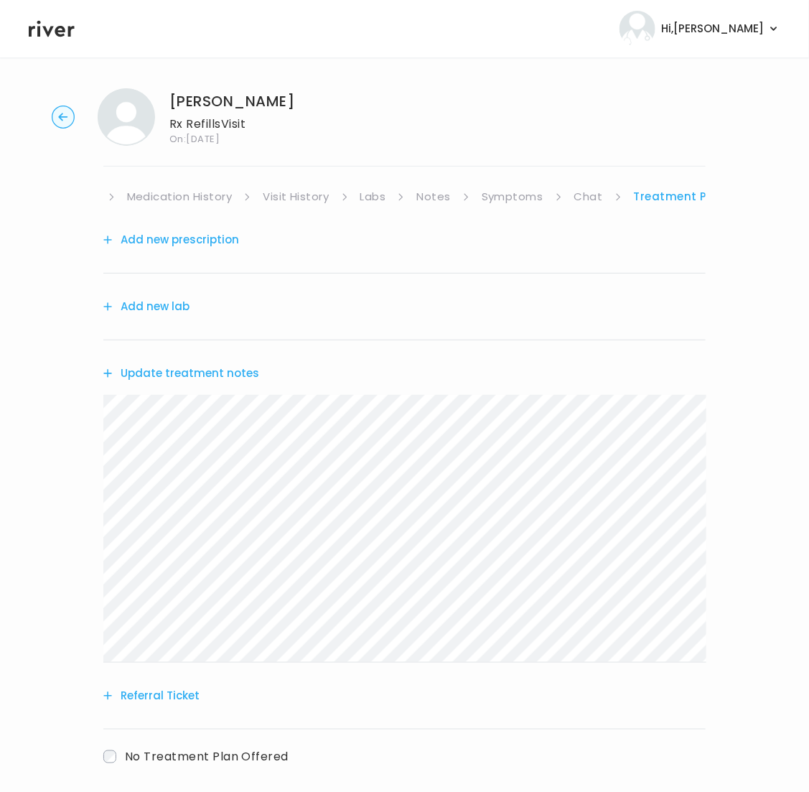
click at [146, 307] on button "Add new lab" at bounding box center [146, 307] width 86 height 20
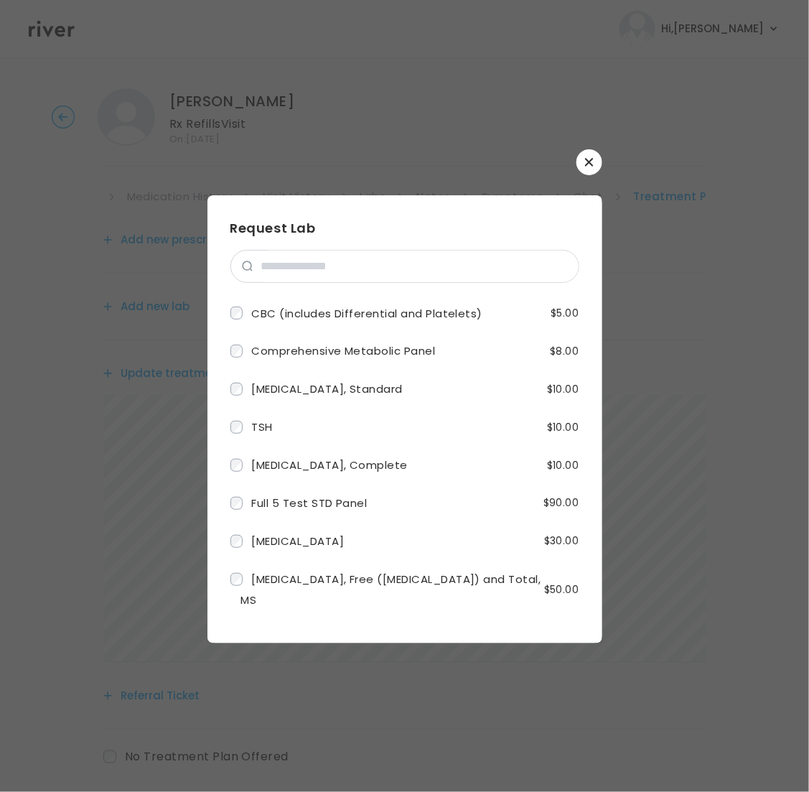
click at [598, 159] on button "button" at bounding box center [590, 162] width 26 height 26
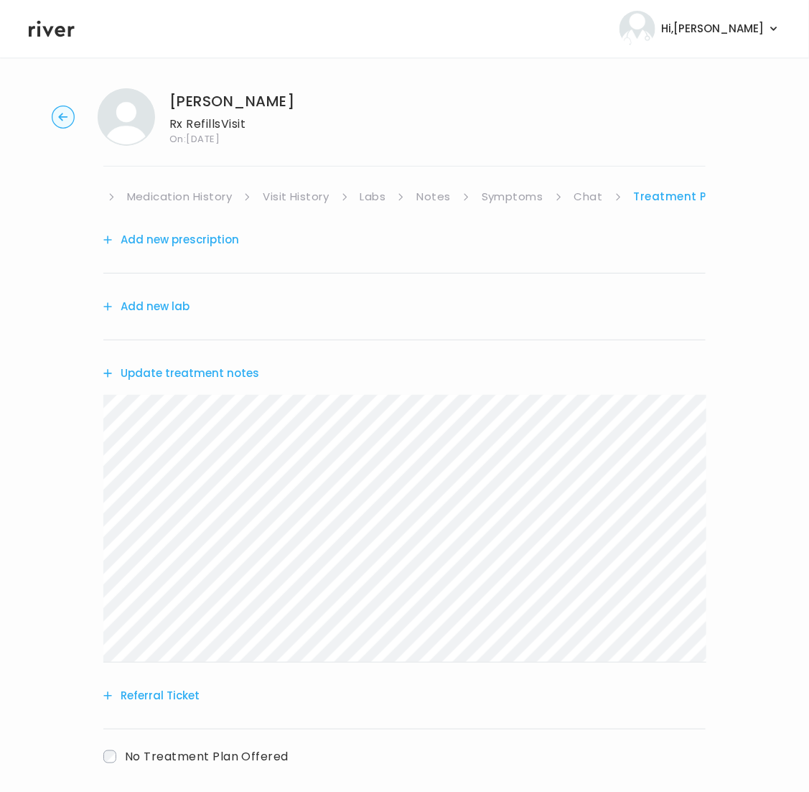
click at [182, 241] on button "Add new prescription" at bounding box center [171, 240] width 136 height 20
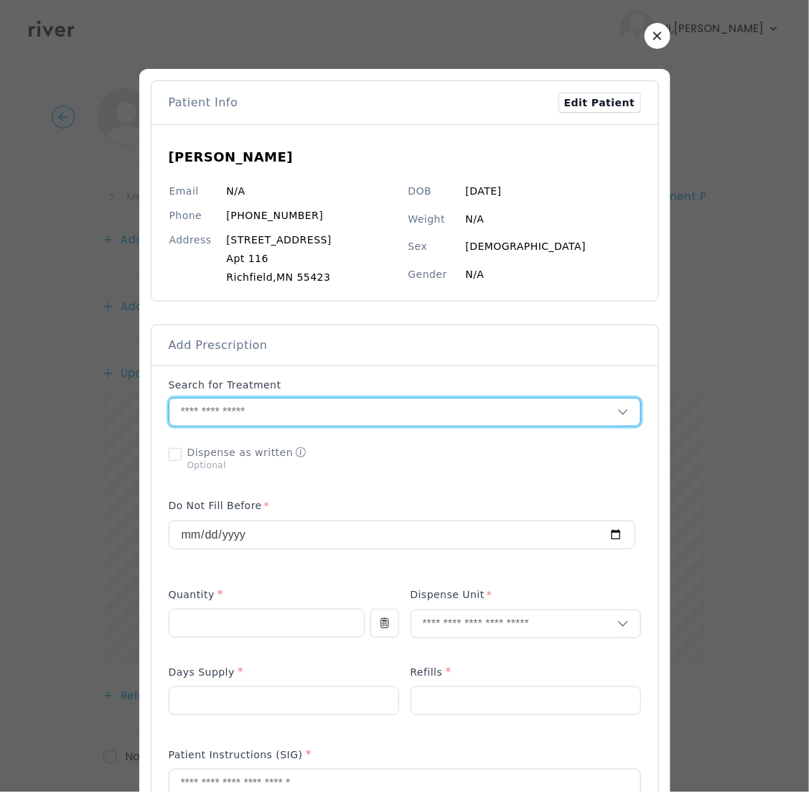
click at [267, 417] on input "text" at bounding box center [393, 412] width 448 height 27
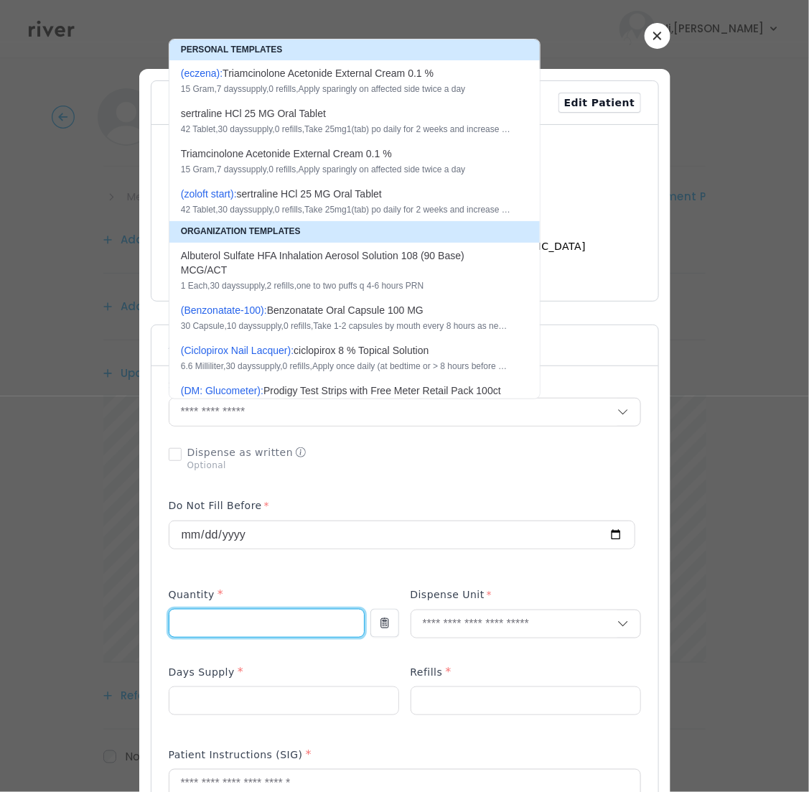
click at [261, 624] on input "number" at bounding box center [266, 623] width 195 height 27
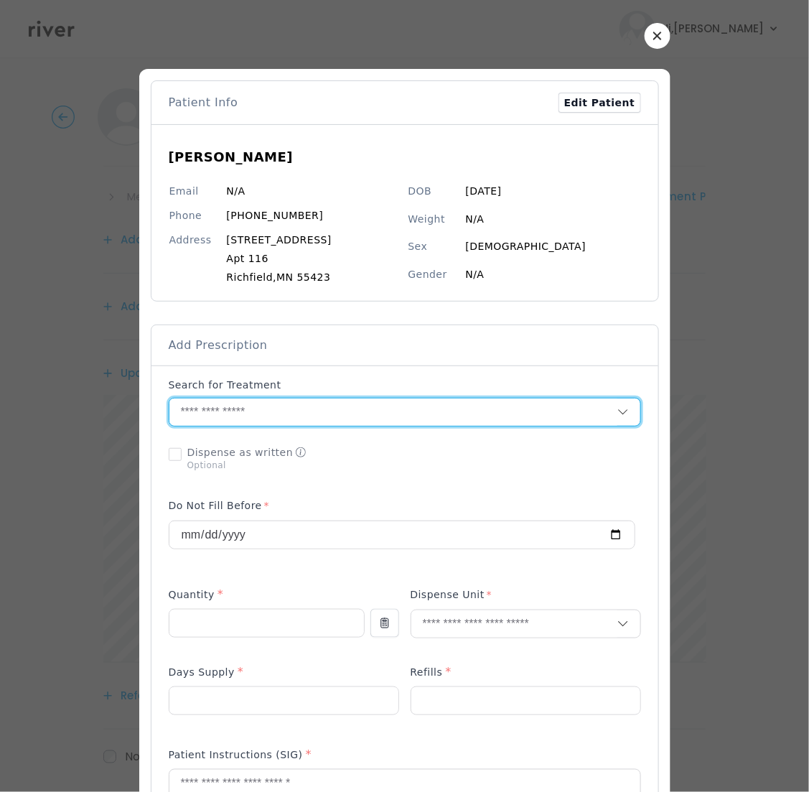
paste input "**********"
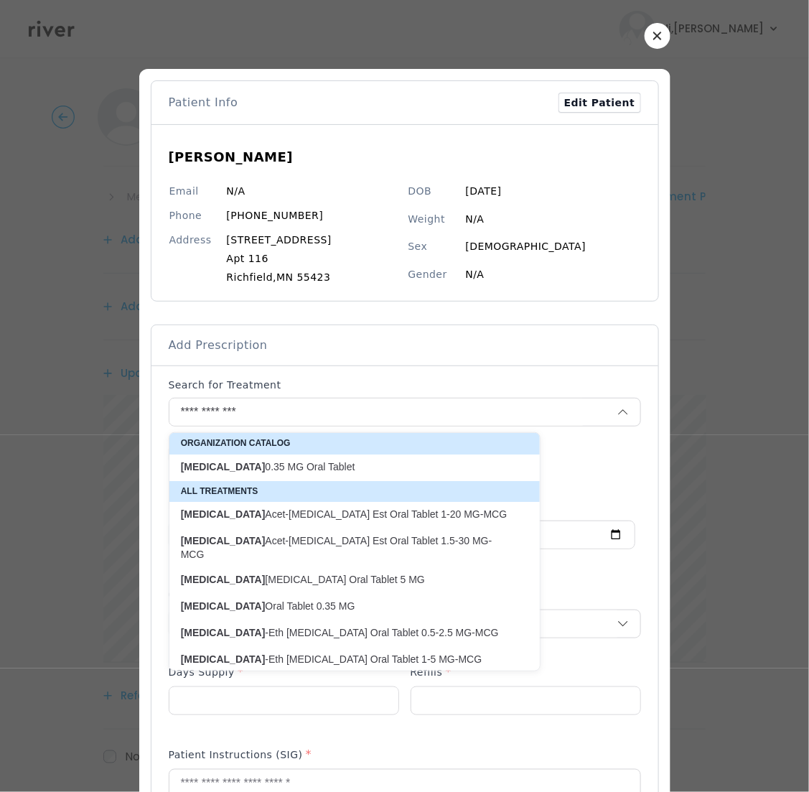
click at [354, 573] on p "Norethindrone Acetate Oral Tablet 5 MG" at bounding box center [346, 580] width 330 height 14
type input "**********"
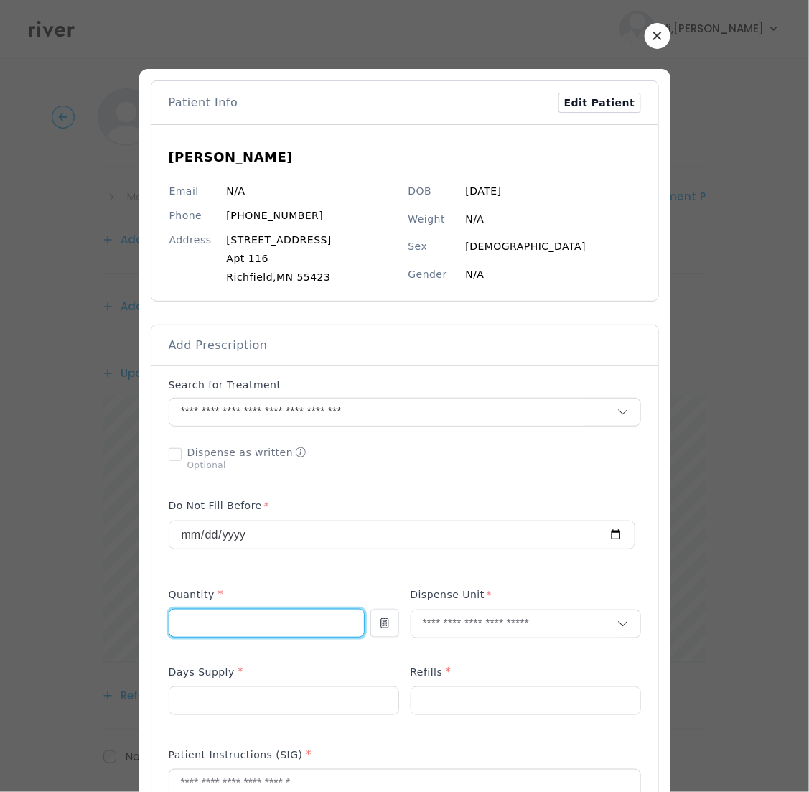
click at [326, 620] on input "number" at bounding box center [266, 623] width 195 height 27
type input "**"
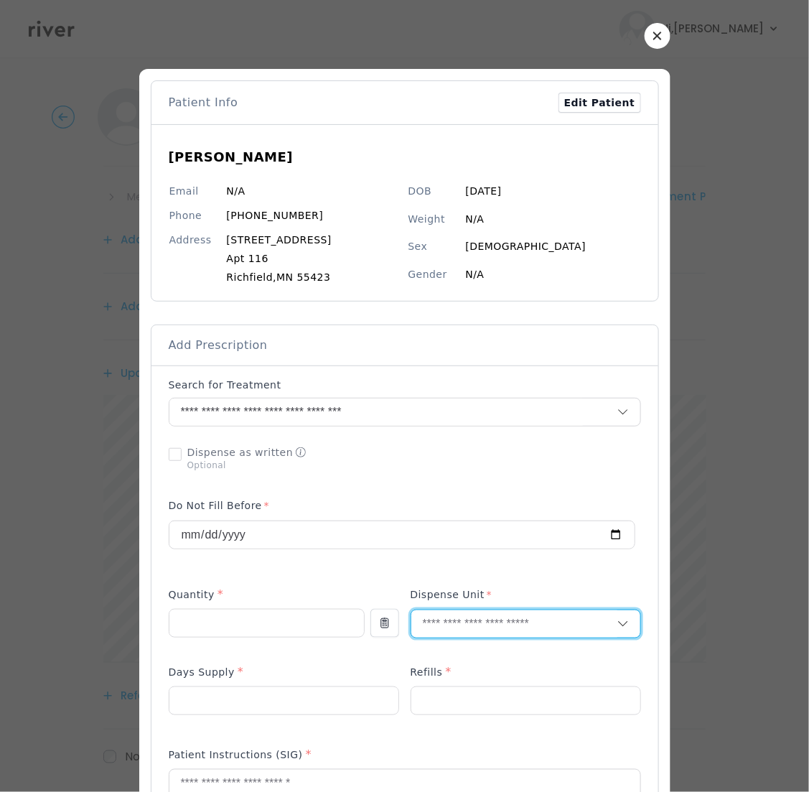
click at [544, 623] on input "text" at bounding box center [514, 623] width 206 height 27
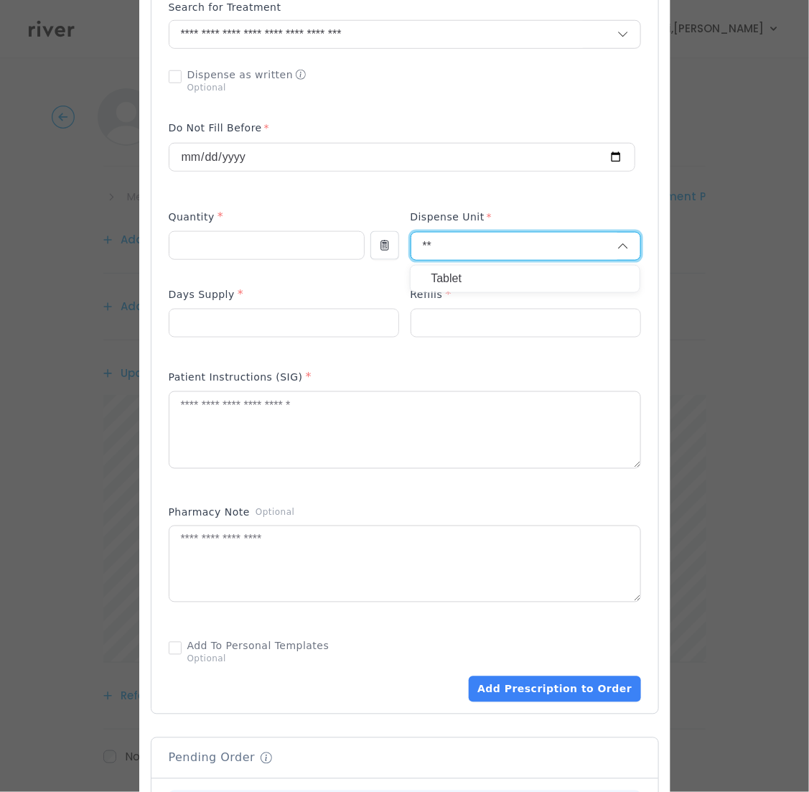
type input "**"
click at [464, 275] on p "Tablet" at bounding box center [525, 279] width 189 height 21
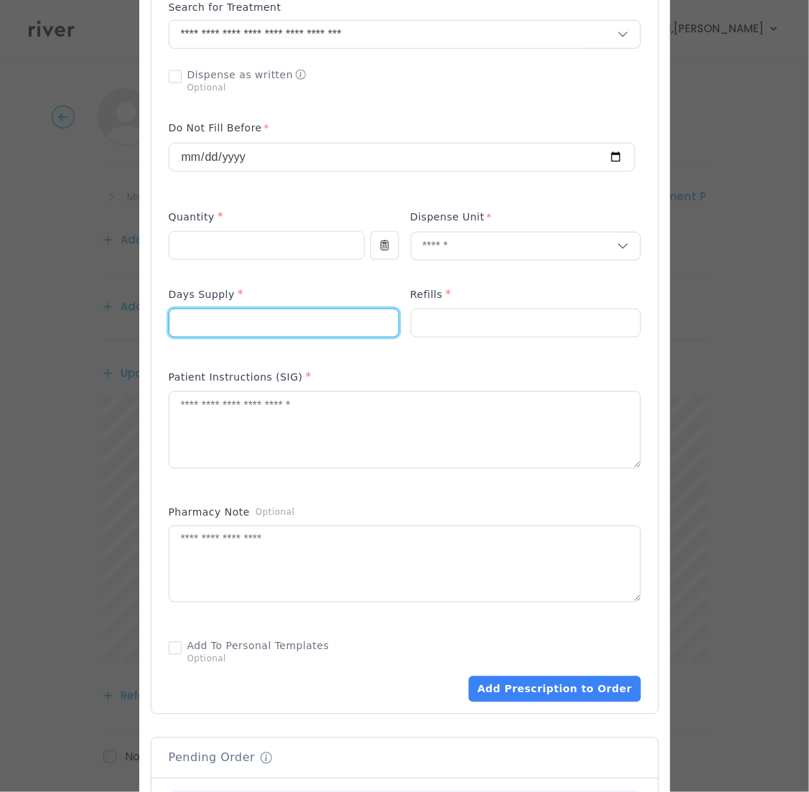
click at [257, 322] on input "number" at bounding box center [283, 323] width 229 height 27
type input "**"
click at [483, 310] on div at bounding box center [526, 323] width 231 height 29
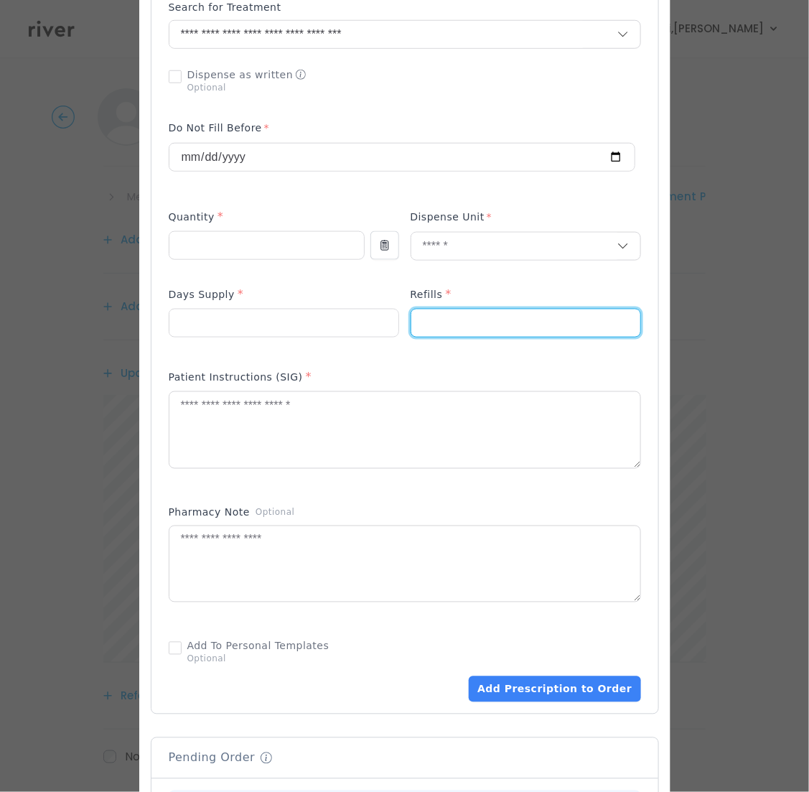
click at [483, 322] on input "number" at bounding box center [525, 323] width 229 height 27
type input "*"
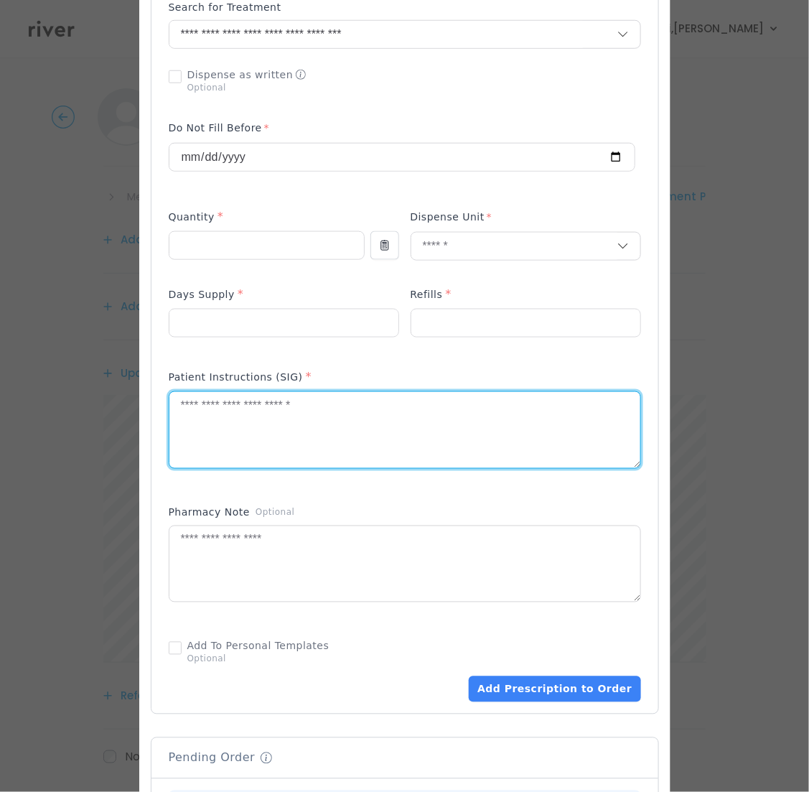
click at [361, 419] on textarea at bounding box center [404, 430] width 471 height 76
click at [360, 422] on textarea at bounding box center [404, 430] width 471 height 76
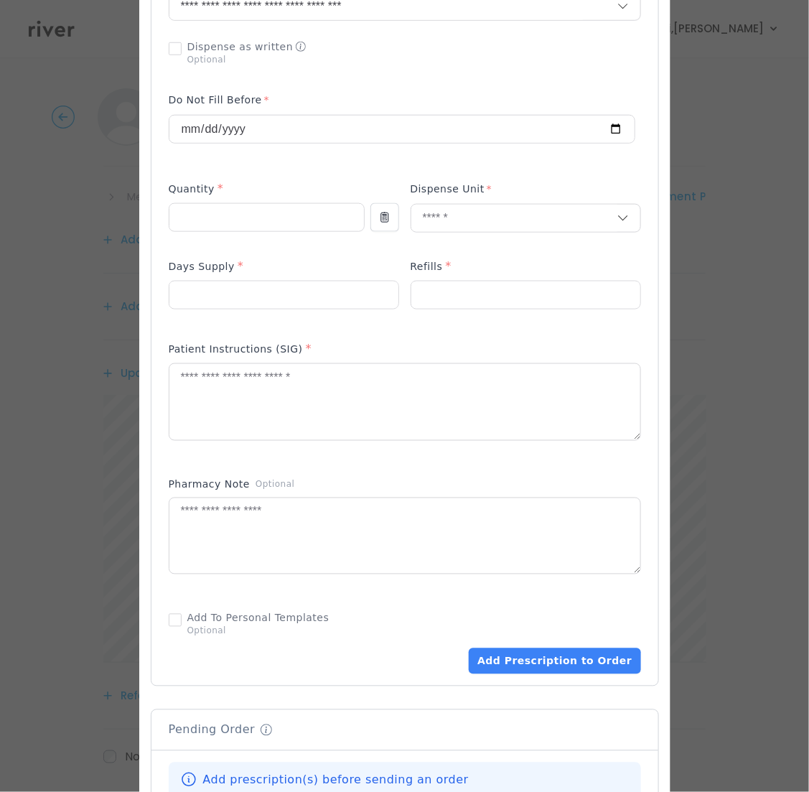
scroll to position [410, 0]
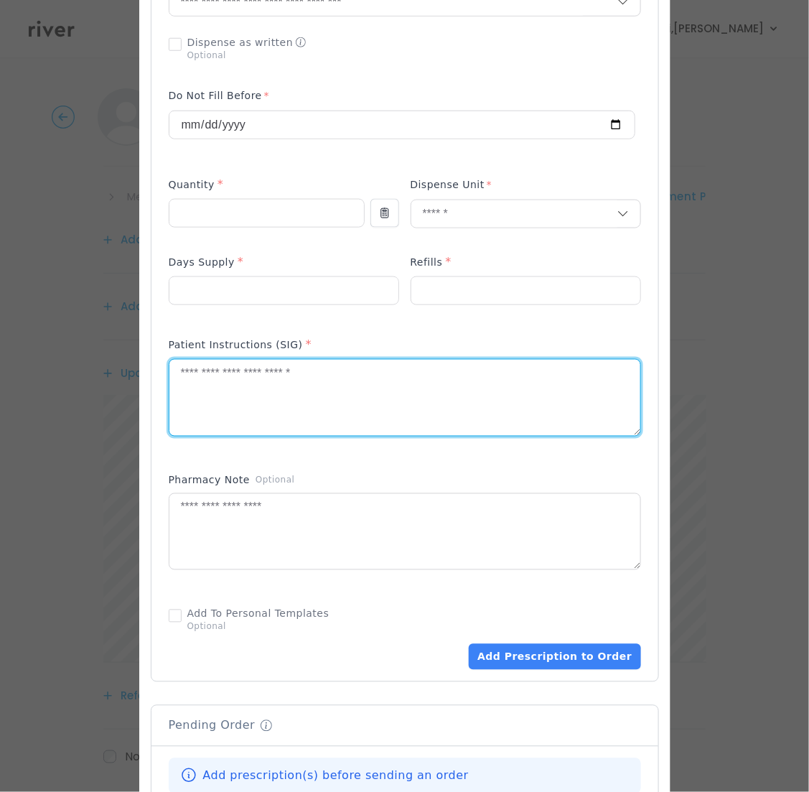
click at [469, 391] on textarea at bounding box center [404, 398] width 471 height 76
paste textarea "**********"
type textarea "**********"
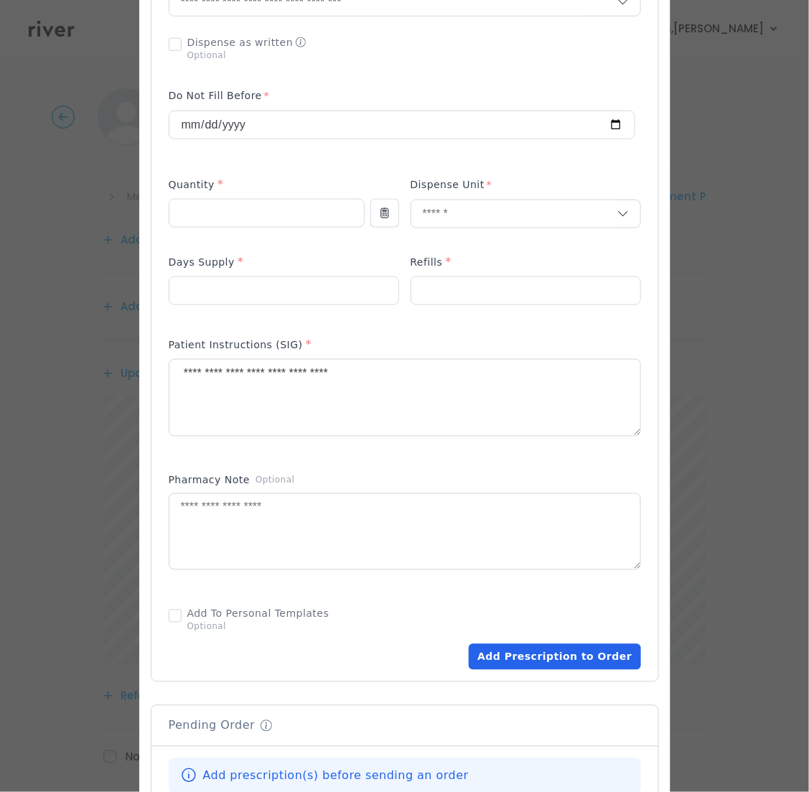
click at [531, 661] on button "Add Prescription to Order" at bounding box center [555, 657] width 172 height 26
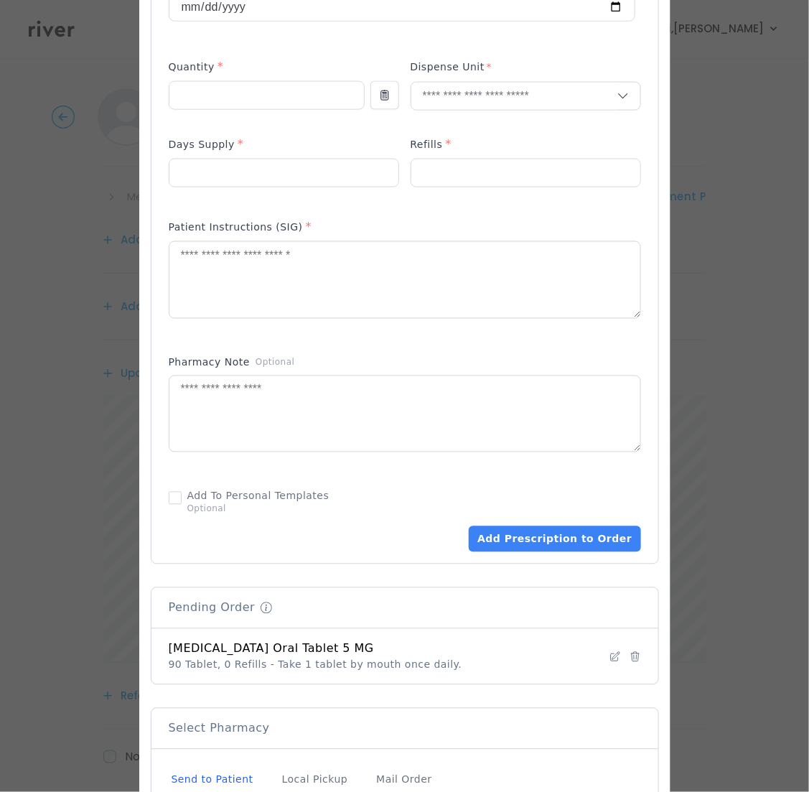
scroll to position [715, 0]
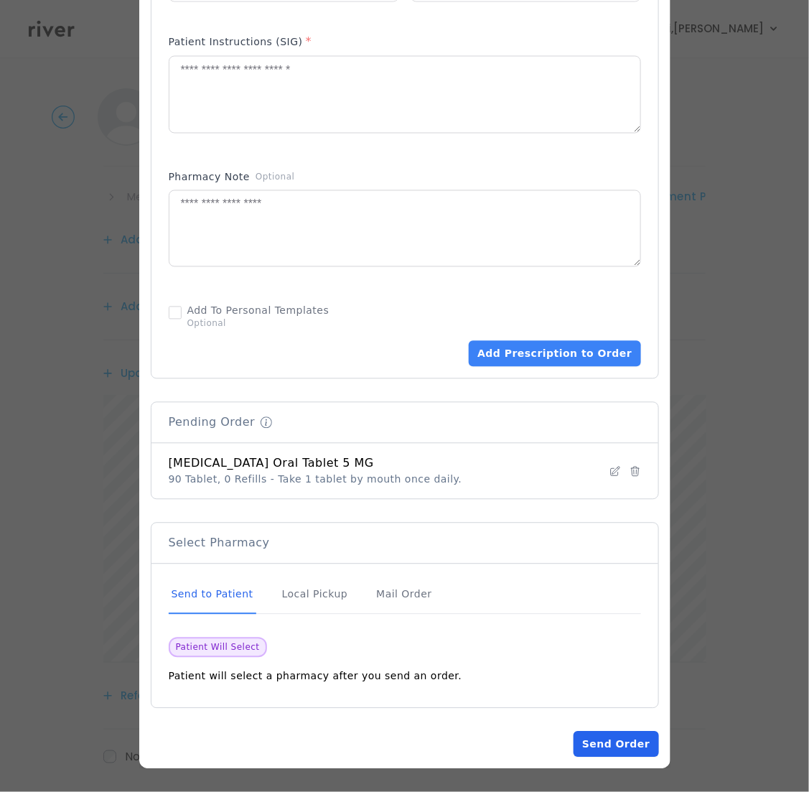
click at [613, 740] on button "Send Order" at bounding box center [616, 745] width 85 height 26
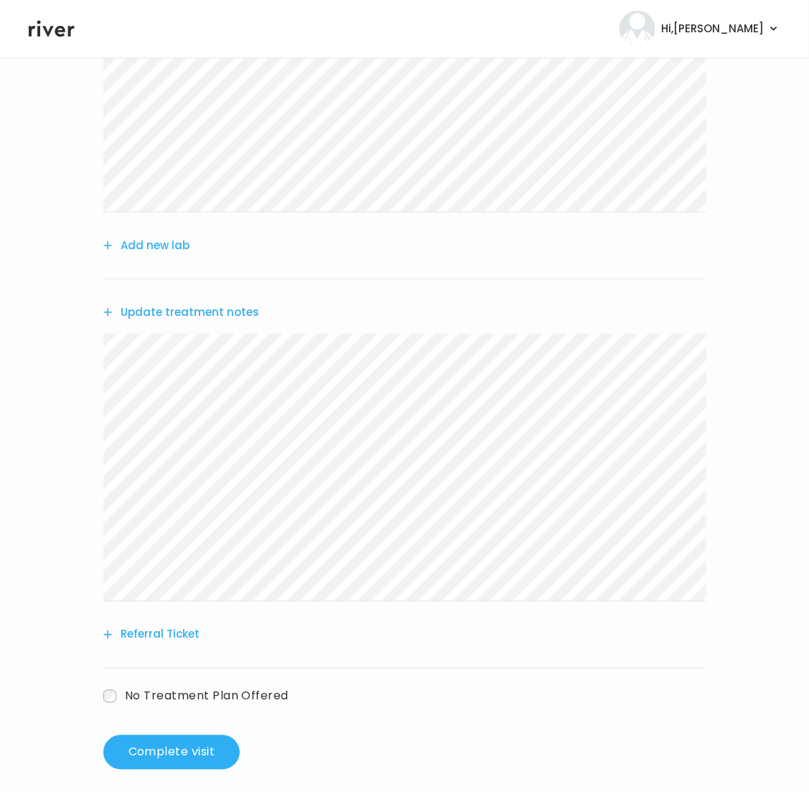
scroll to position [243, 0]
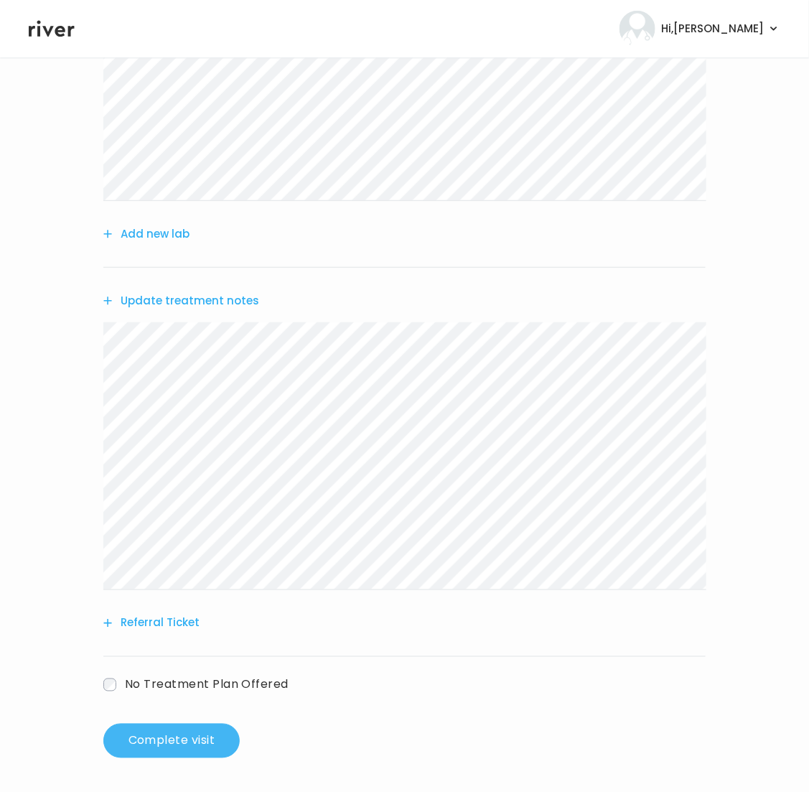
click at [134, 737] on button "Complete visit" at bounding box center [171, 741] width 136 height 34
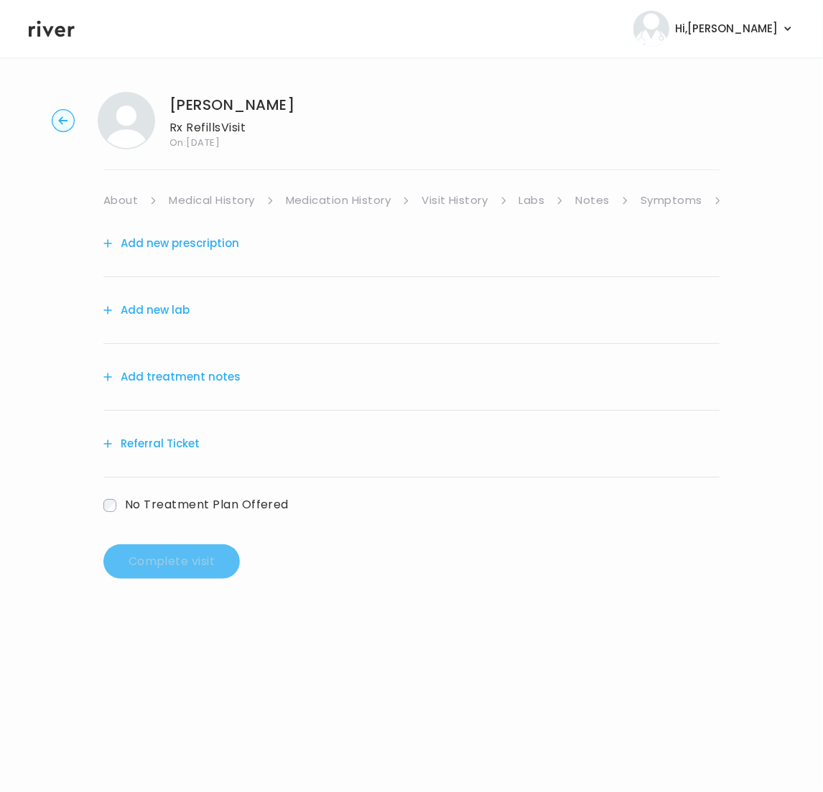
click at [666, 198] on link "Symptoms" at bounding box center [672, 200] width 62 height 20
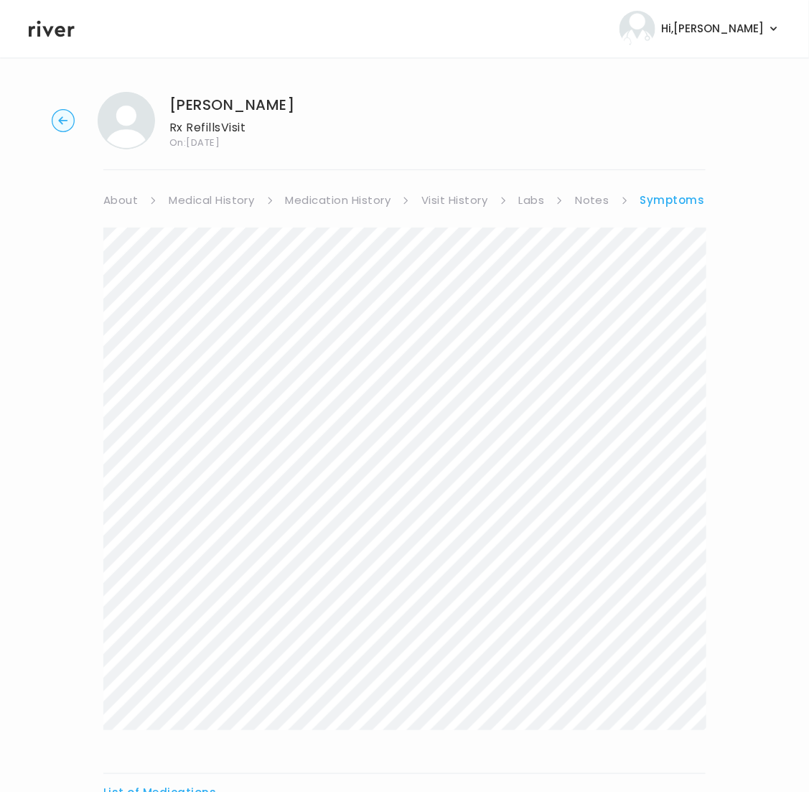
scroll to position [4, 0]
click at [104, 197] on link "About" at bounding box center [120, 197] width 34 height 20
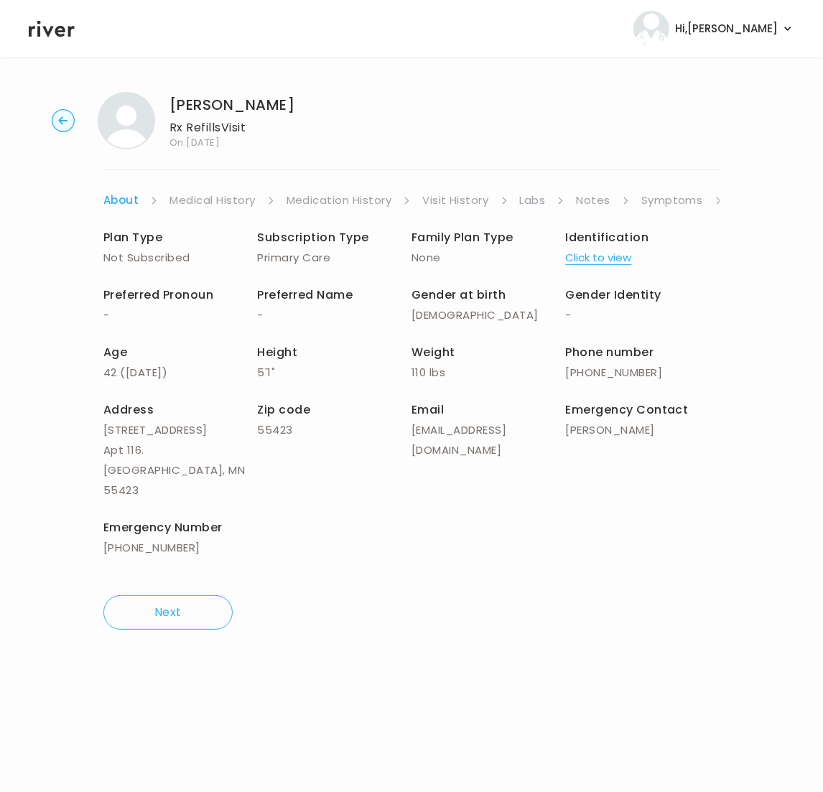
click at [663, 202] on link "Symptoms" at bounding box center [672, 200] width 62 height 20
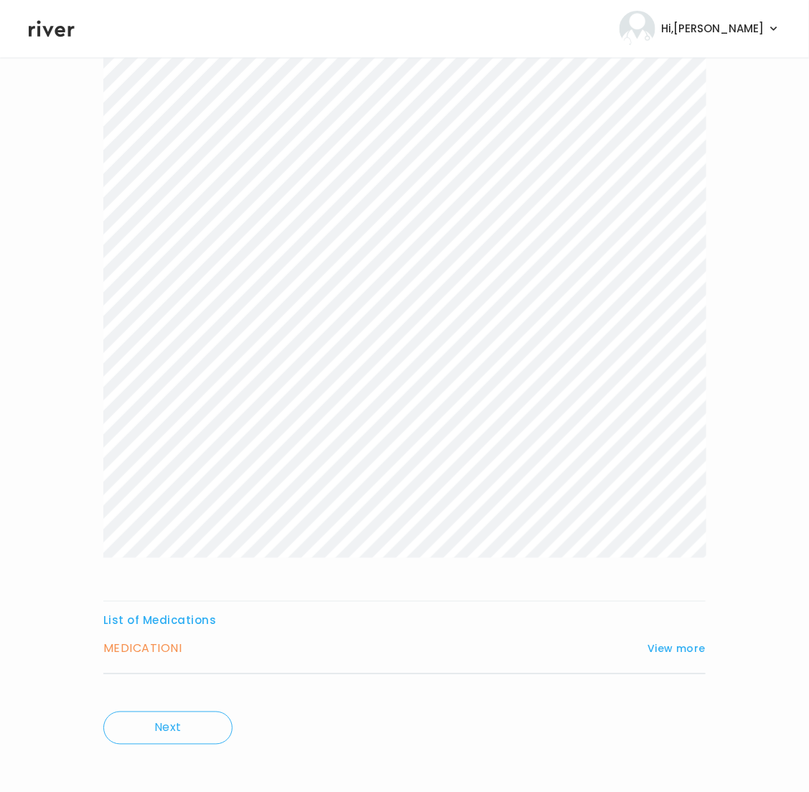
scroll to position [180, 0]
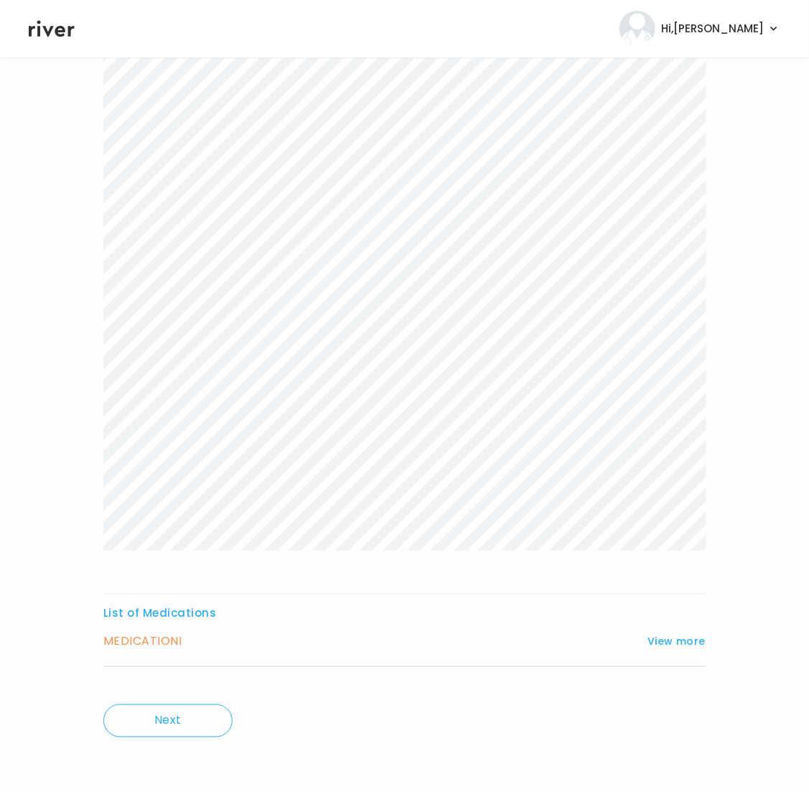
click at [150, 631] on div "List of Medications MEDICATION I View more Who originally prescribed the medica…" at bounding box center [404, 635] width 603 height 64
click at [151, 638] on h3 "MEDICATION I" at bounding box center [142, 642] width 78 height 20
drag, startPoint x: 149, startPoint y: 644, endPoint x: 162, endPoint y: 647, distance: 13.9
click at [149, 646] on h3 "MEDICATION I" at bounding box center [142, 642] width 78 height 20
click at [659, 649] on button "View more" at bounding box center [677, 641] width 58 height 17
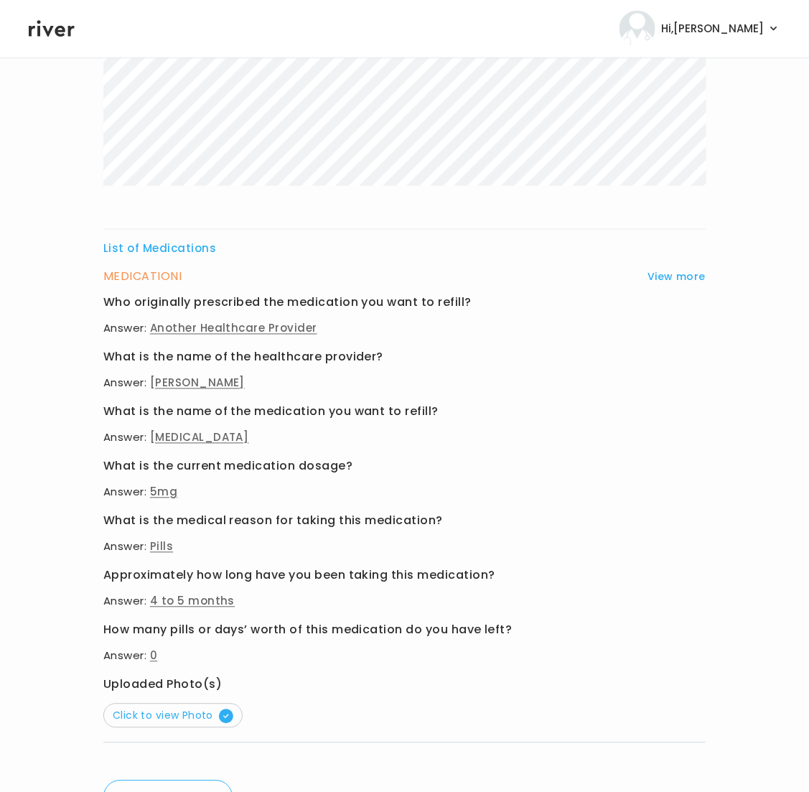
scroll to position [549, 0]
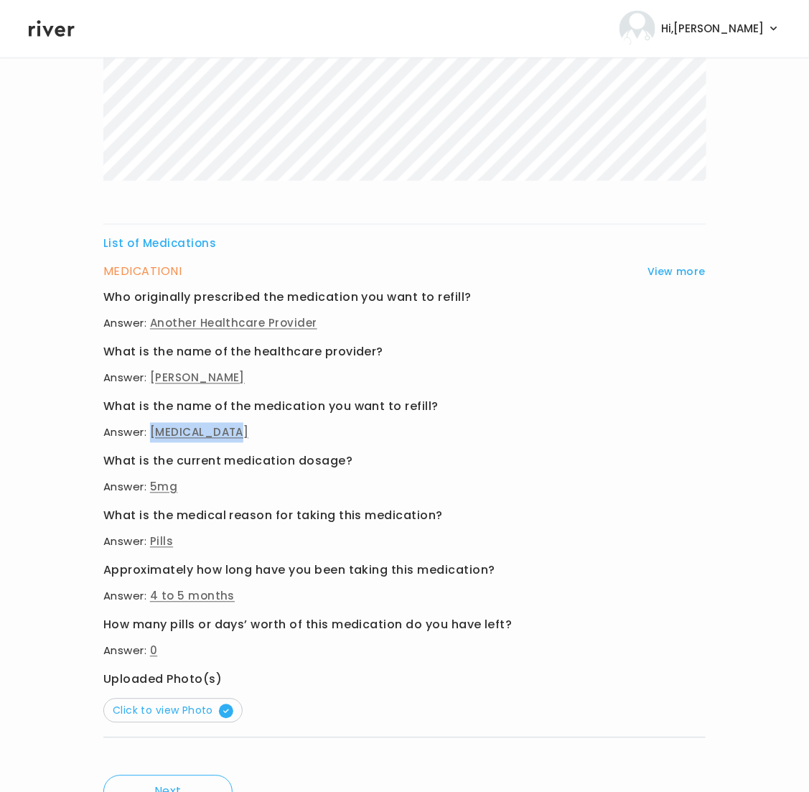
drag, startPoint x: 242, startPoint y: 432, endPoint x: 154, endPoint y: 436, distance: 88.4
click at [154, 436] on p "Answer: Norethindrone" at bounding box center [404, 433] width 603 height 20
copy span "Norethindrone"
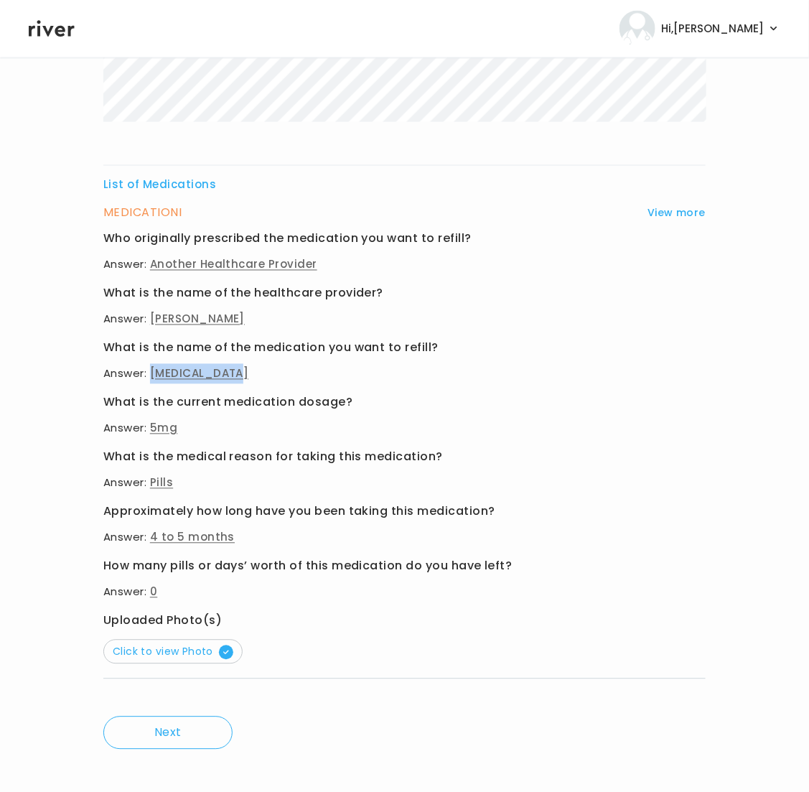
scroll to position [620, 0]
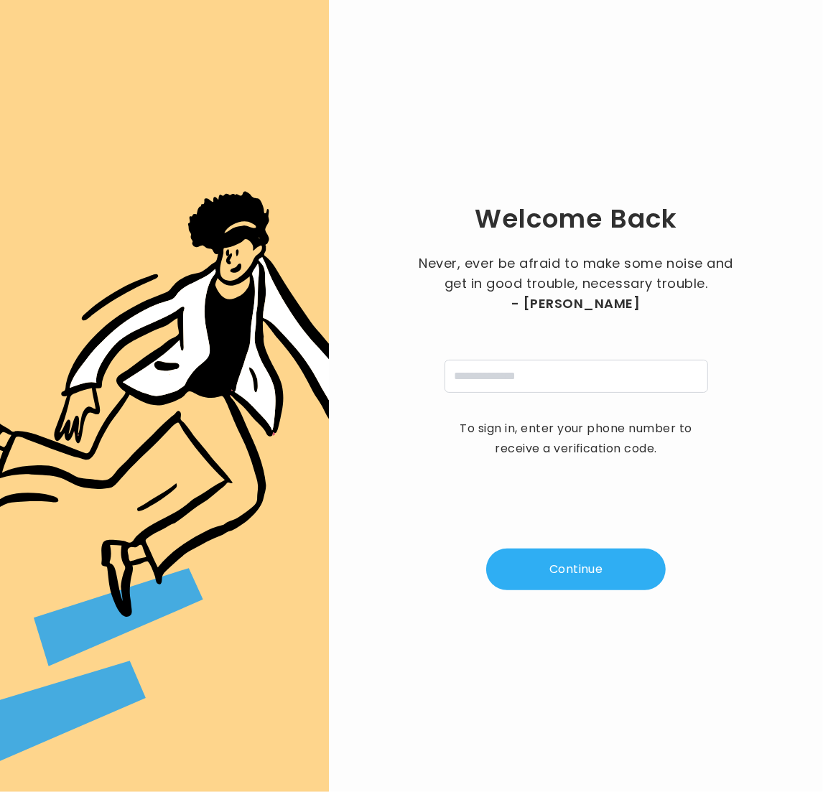
click at [611, 572] on button "Continue" at bounding box center [576, 570] width 180 height 42
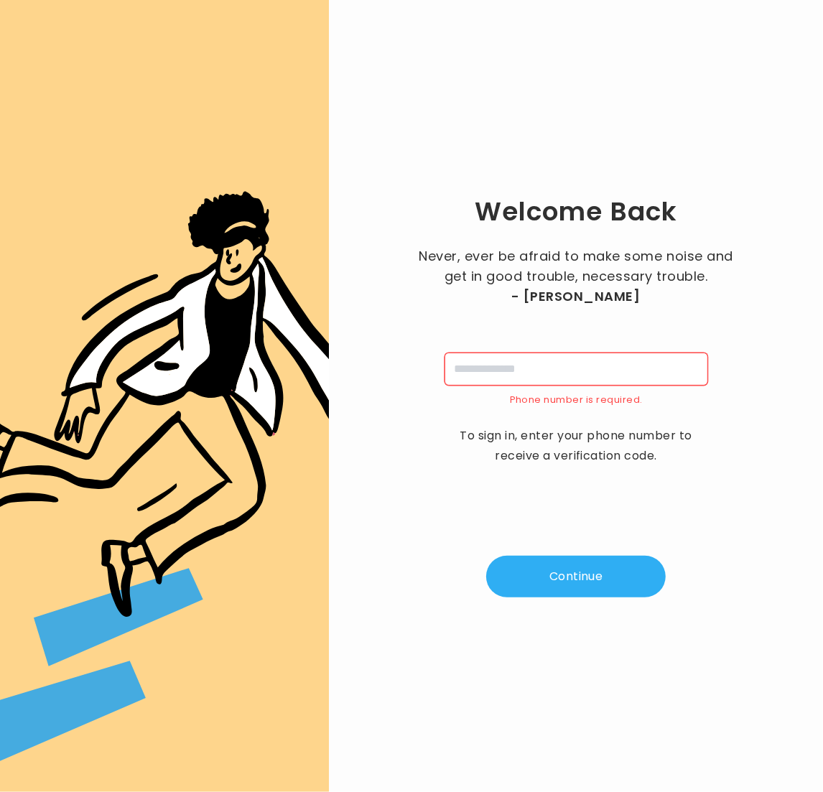
click at [558, 363] on input "tel" at bounding box center [577, 369] width 264 height 33
type input "**********"
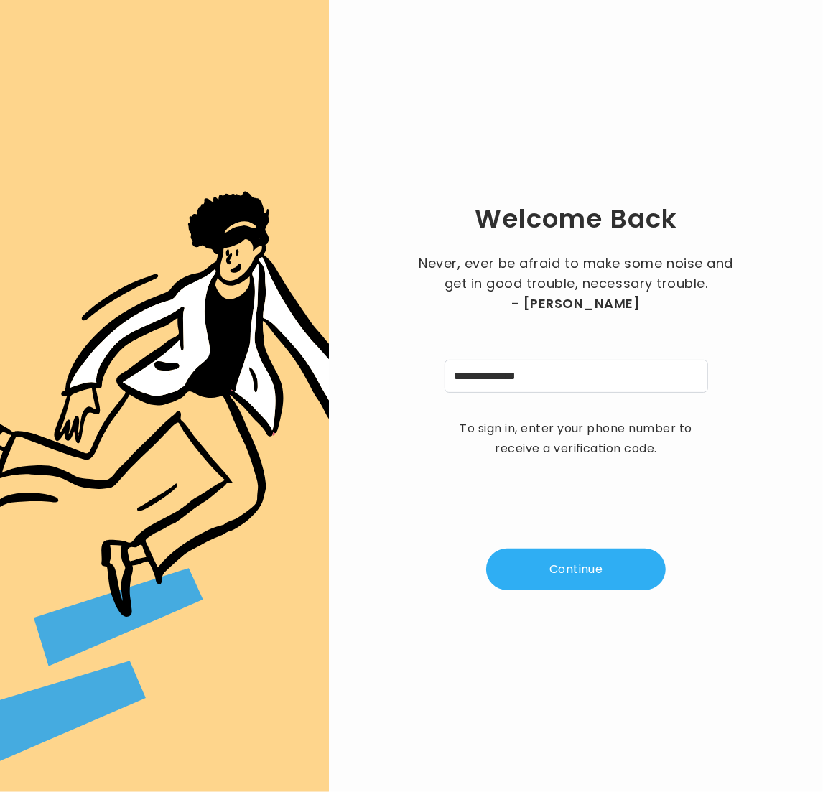
click at [573, 577] on button "Continue" at bounding box center [576, 570] width 180 height 42
